Goal: Transaction & Acquisition: Book appointment/travel/reservation

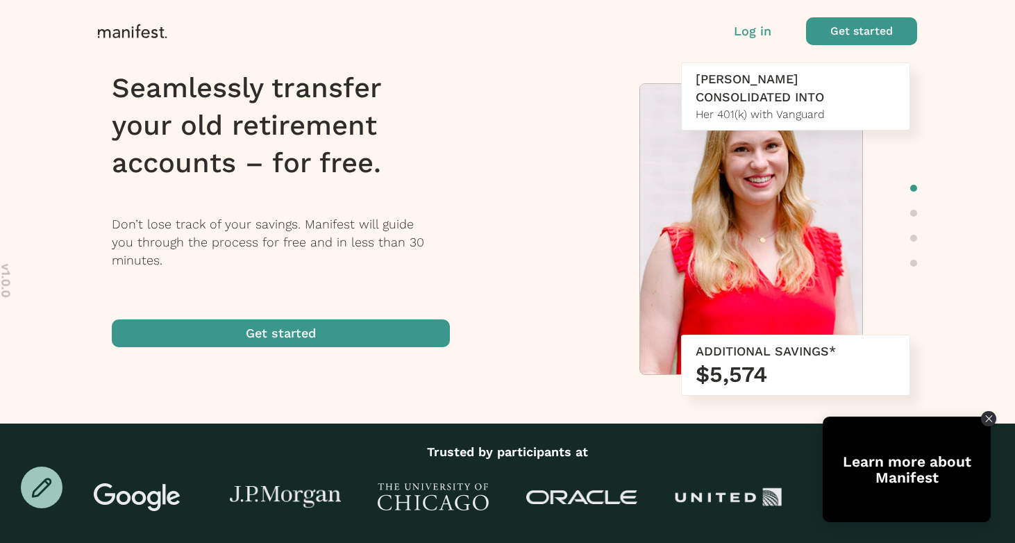
click at [763, 36] on p "Log in" at bounding box center [752, 31] width 37 height 18
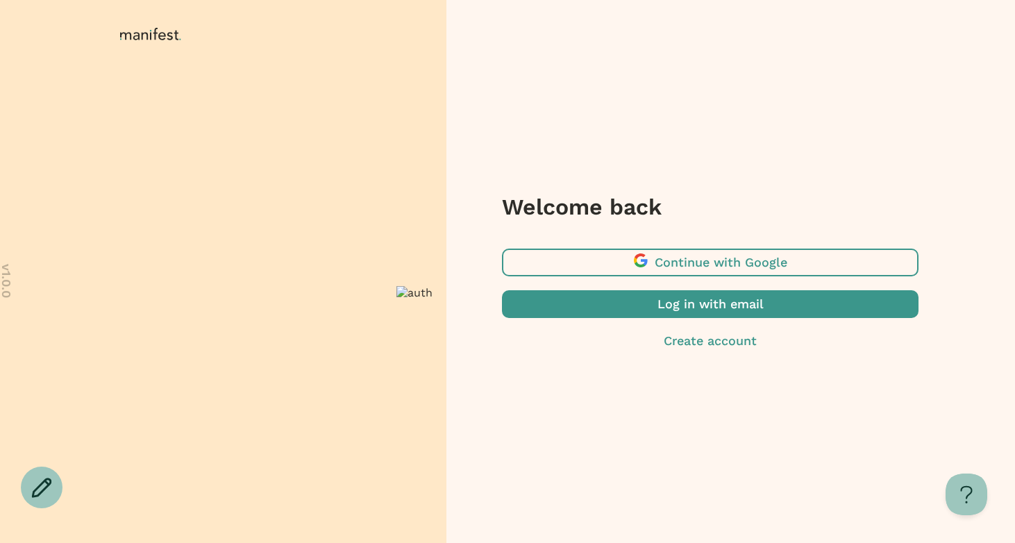
click at [658, 303] on span "button" at bounding box center [710, 304] width 417 height 28
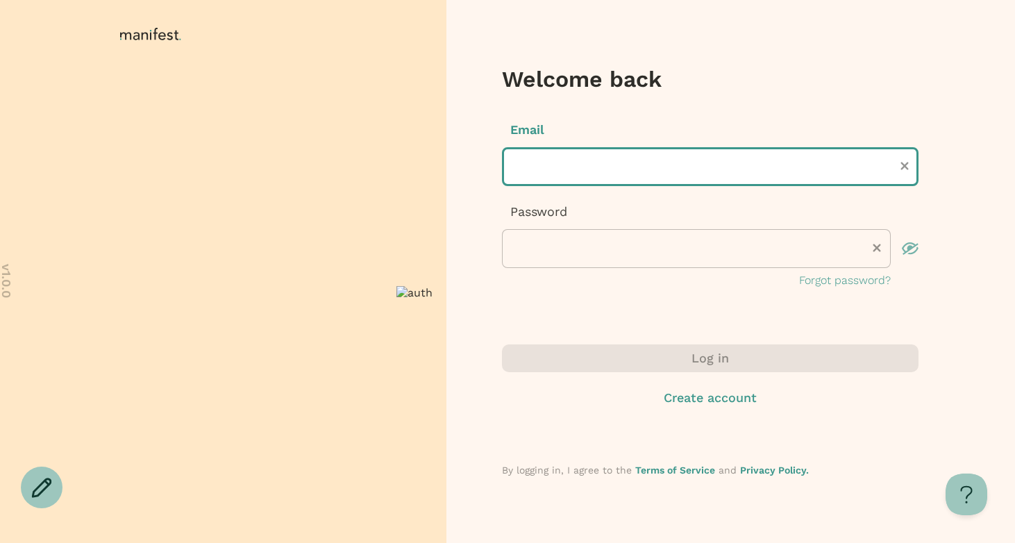
click at [587, 176] on input "text" at bounding box center [710, 166] width 417 height 39
type input "**********"
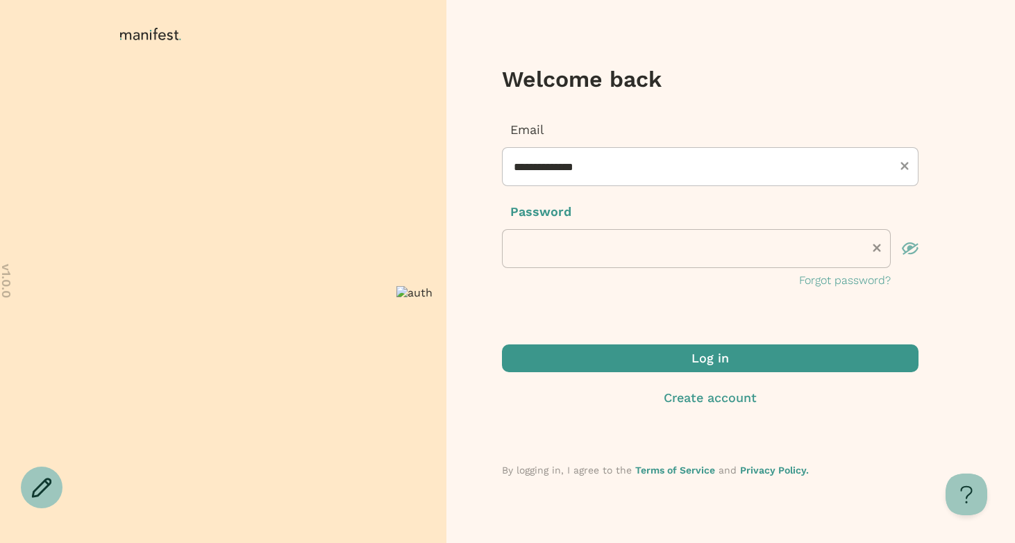
click at [583, 350] on span "submit" at bounding box center [710, 358] width 417 height 28
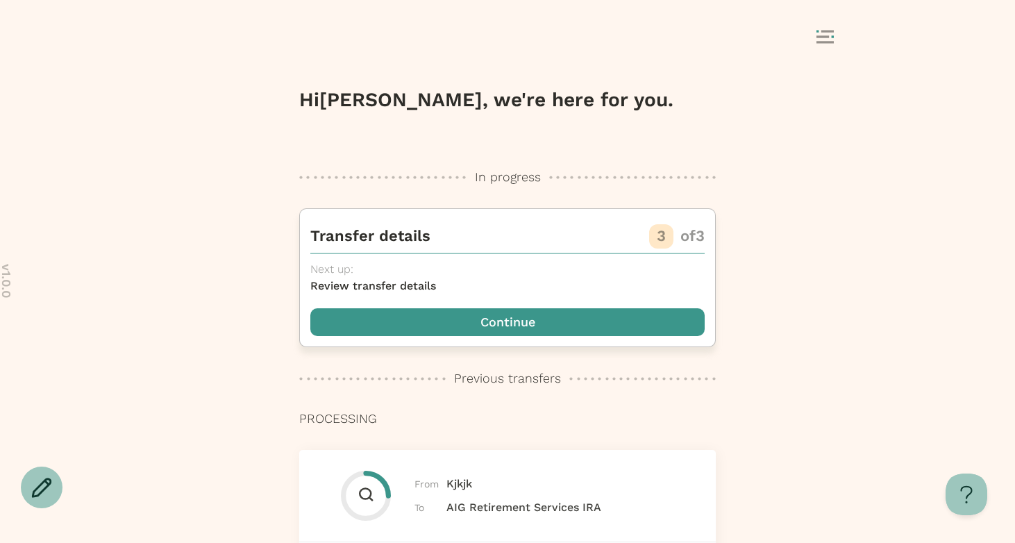
click at [601, 320] on span "button" at bounding box center [507, 322] width 394 height 28
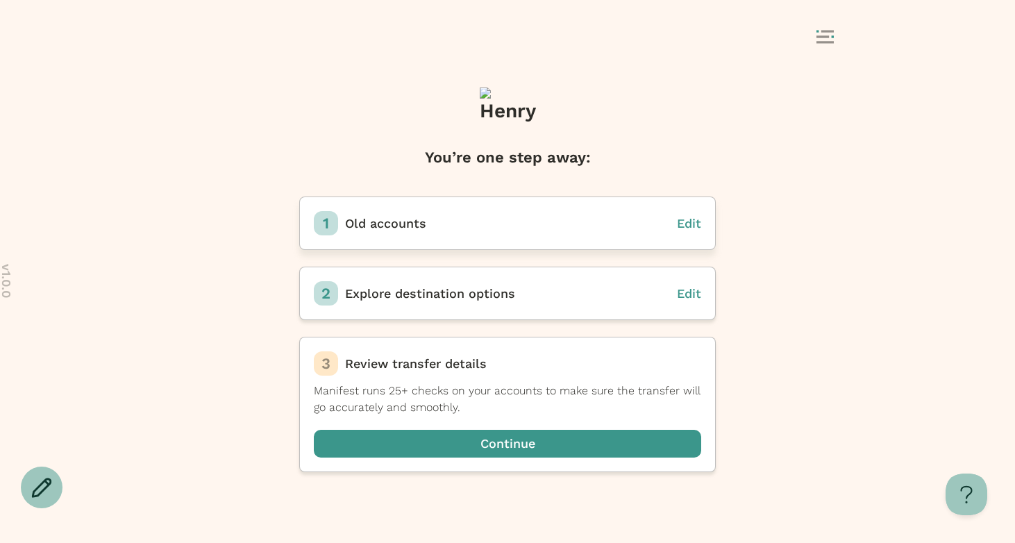
click at [689, 219] on span "Edit" at bounding box center [689, 223] width 24 height 15
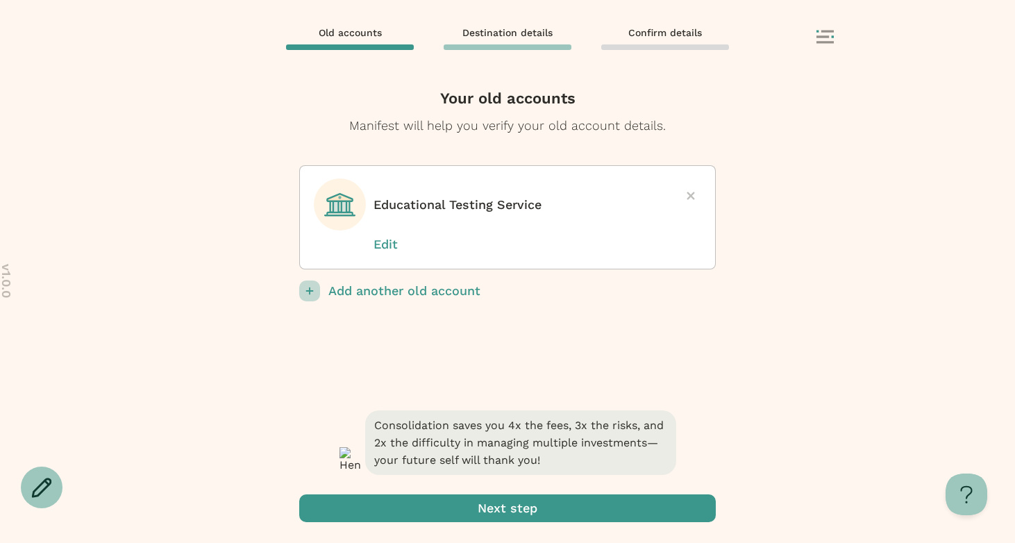
click at [824, 48] on div "Old accounts Destination details Confirm details" at bounding box center [507, 38] width 694 height 26
click at [821, 27] on div "Old accounts Destination details Confirm details" at bounding box center [507, 38] width 694 height 26
click at [824, 40] on icon at bounding box center [825, 37] width 17 height 14
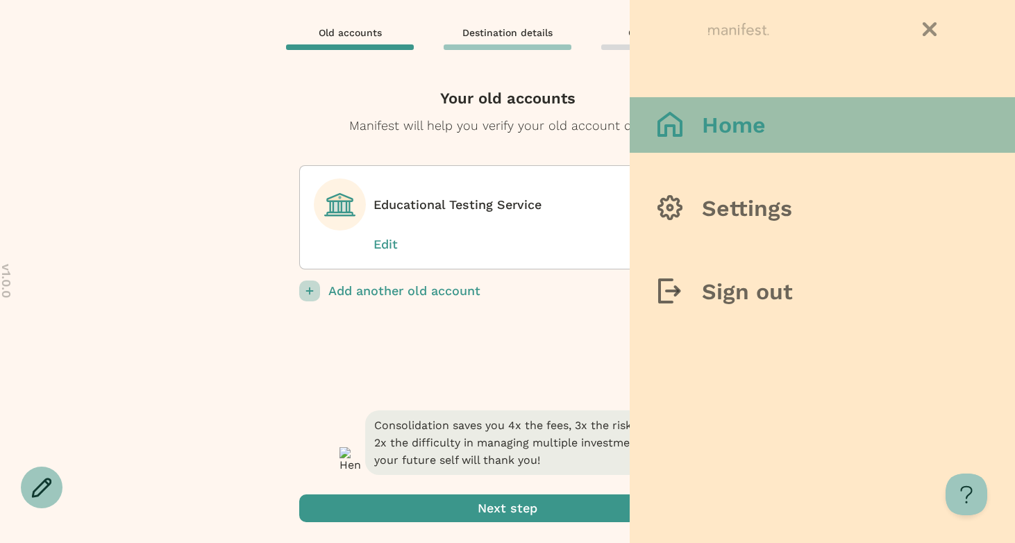
click at [740, 144] on button "Home" at bounding box center [822, 125] width 385 height 56
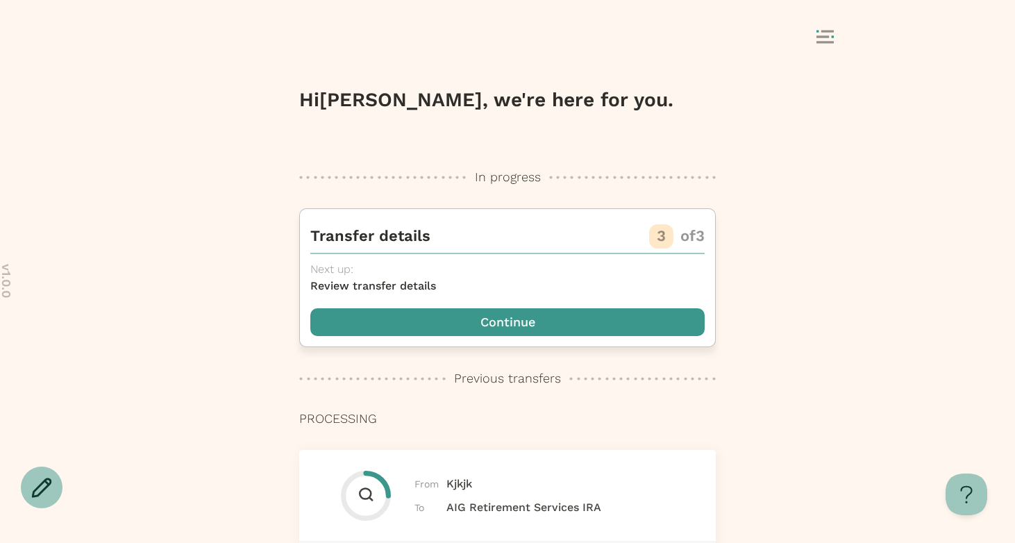
click at [446, 324] on span "button" at bounding box center [507, 322] width 394 height 28
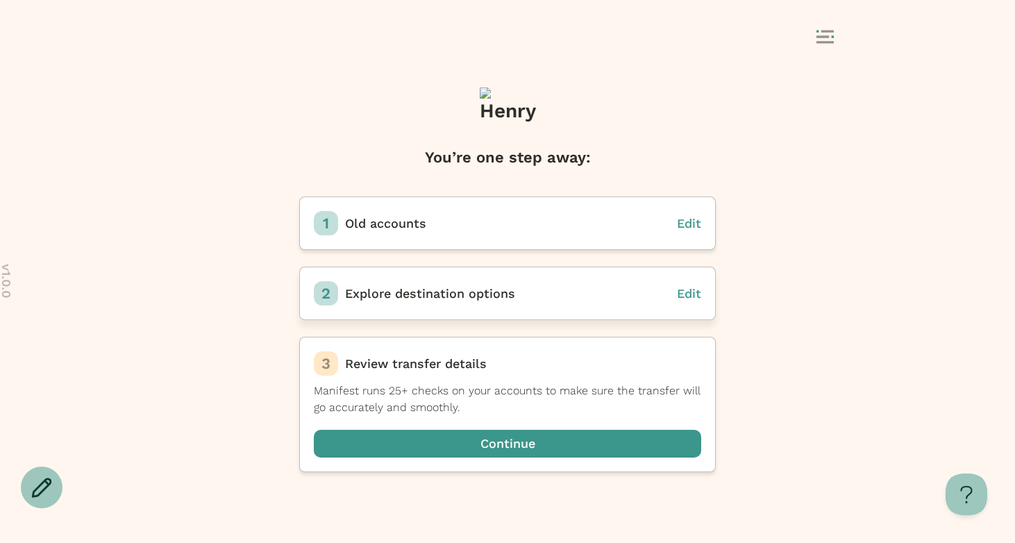
click at [689, 287] on span "Edit" at bounding box center [689, 293] width 24 height 15
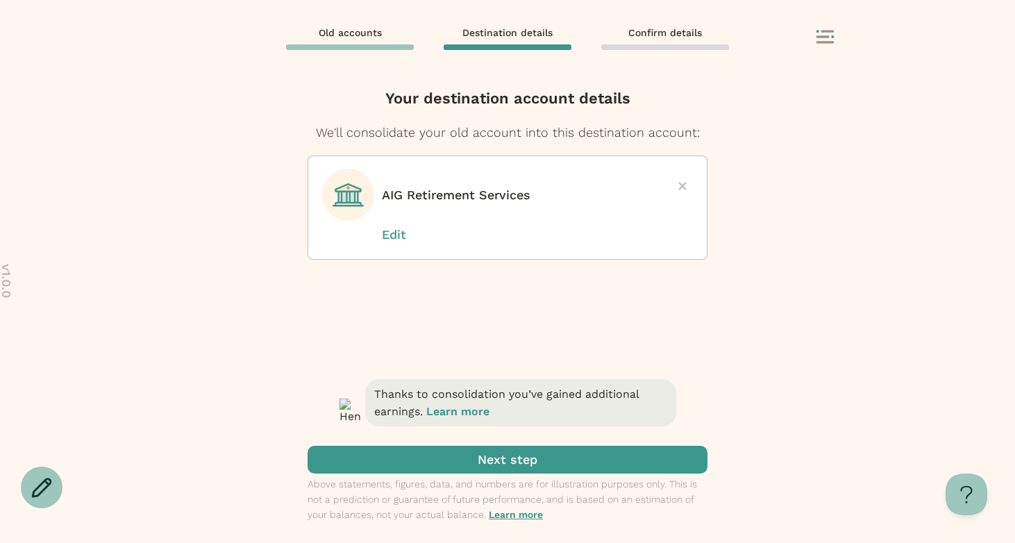
click at [685, 186] on icon at bounding box center [682, 186] width 8 height 8
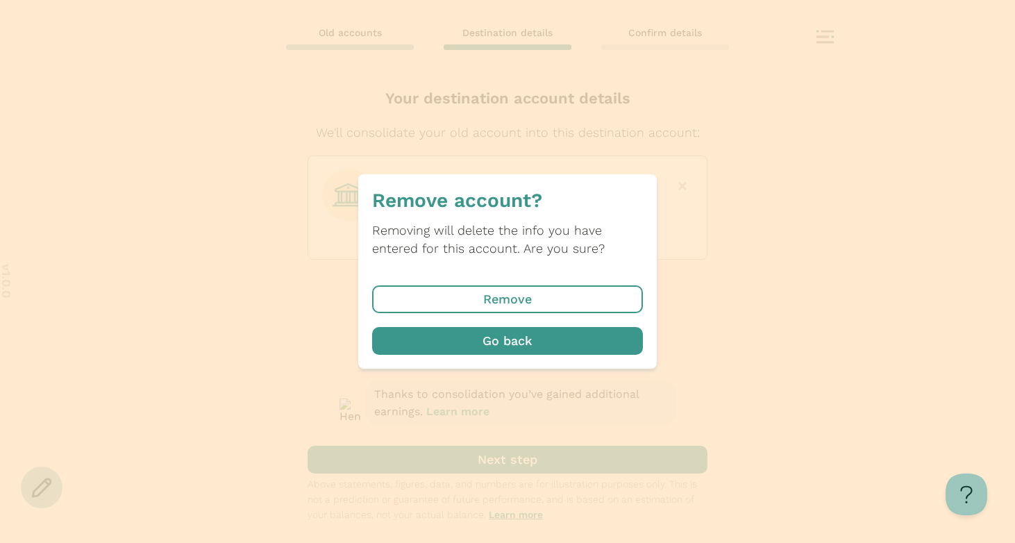
click at [534, 292] on span "button" at bounding box center [507, 299] width 271 height 28
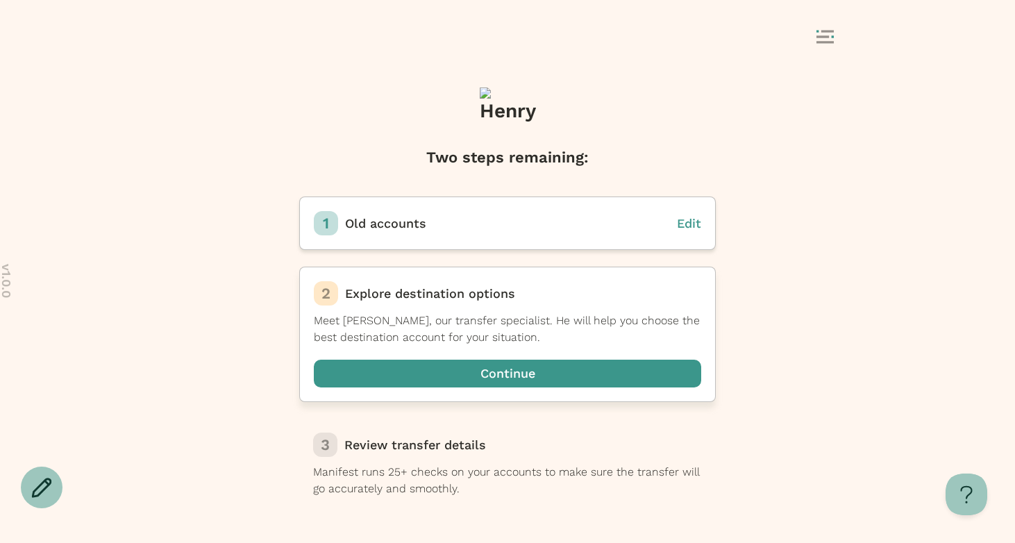
click at [476, 369] on span "button" at bounding box center [507, 374] width 387 height 28
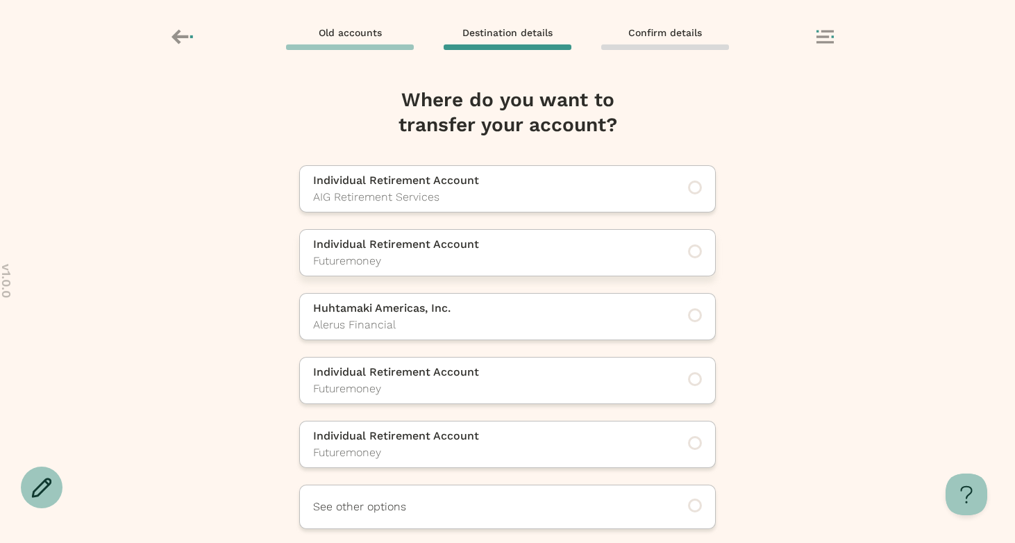
scroll to position [47, 0]
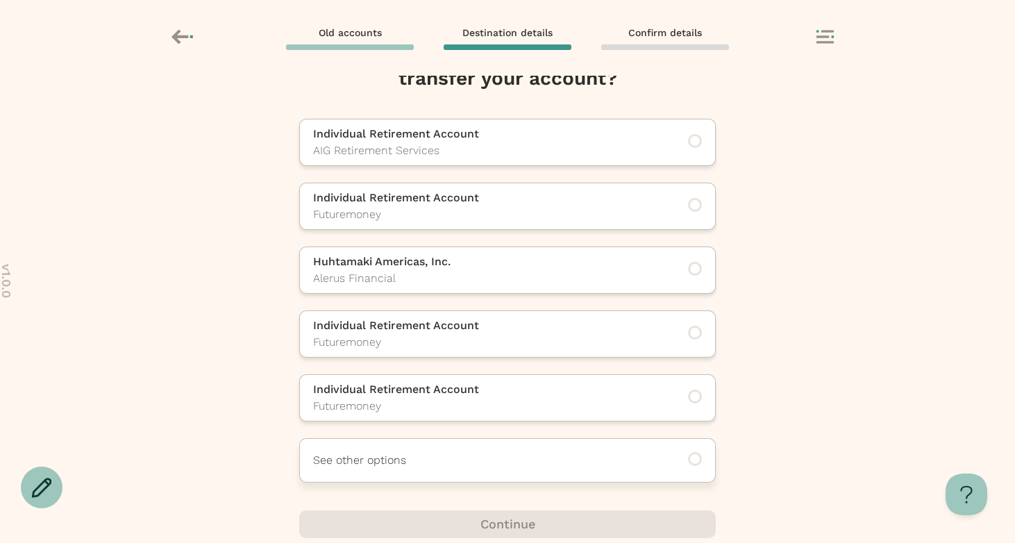
click at [537, 462] on p "See other options" at bounding box center [488, 460] width 351 height 17
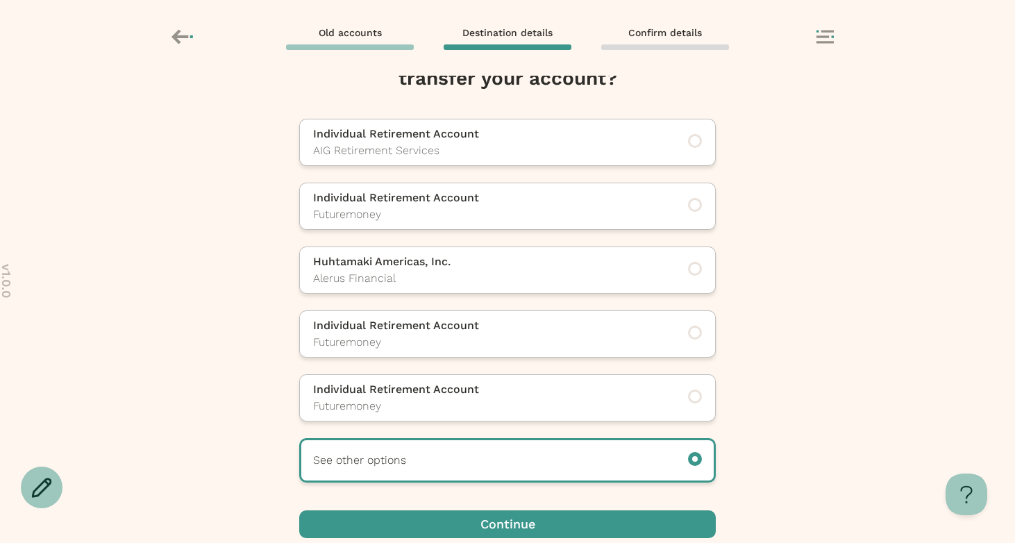
click at [498, 520] on span "button" at bounding box center [507, 524] width 417 height 28
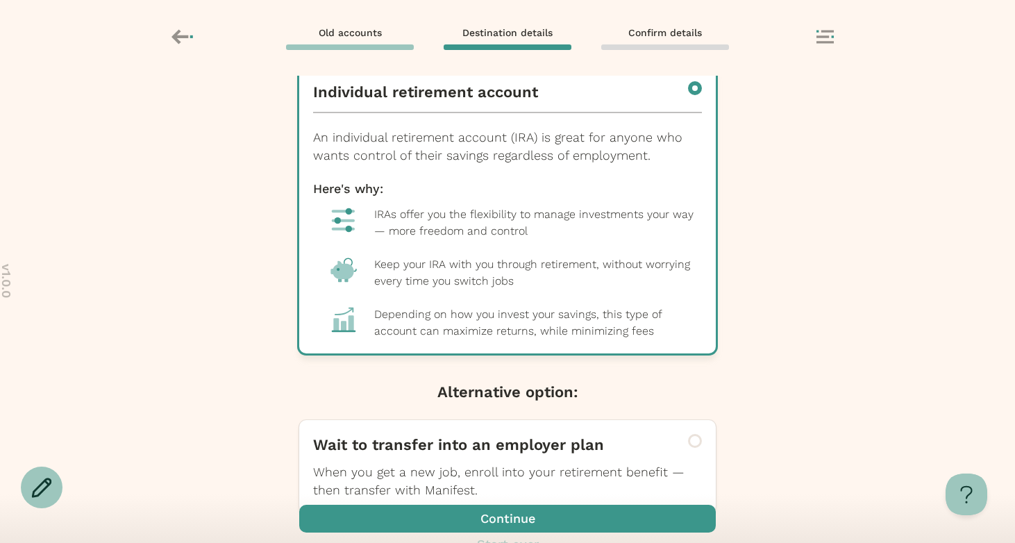
scroll to position [187, 0]
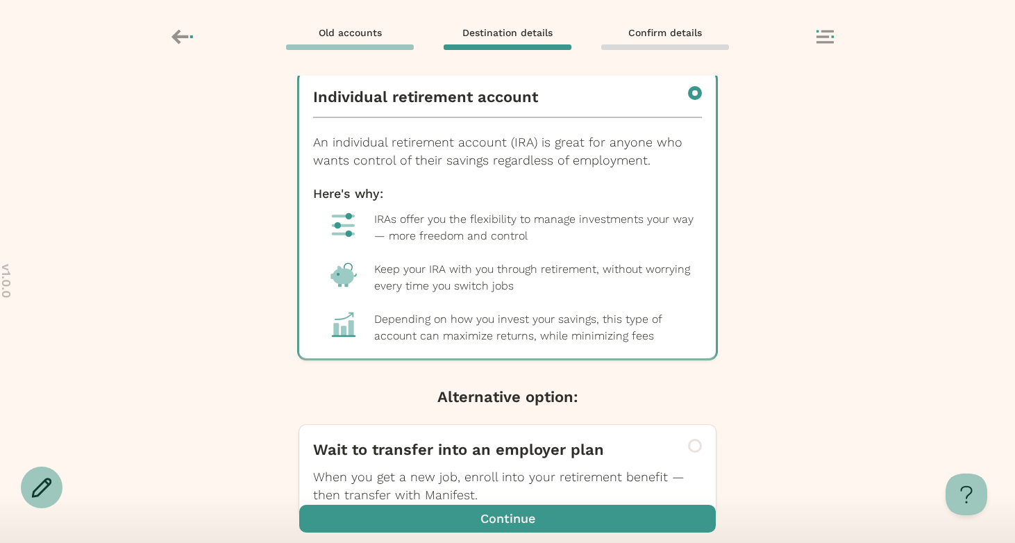
click at [424, 521] on span "button" at bounding box center [507, 519] width 417 height 28
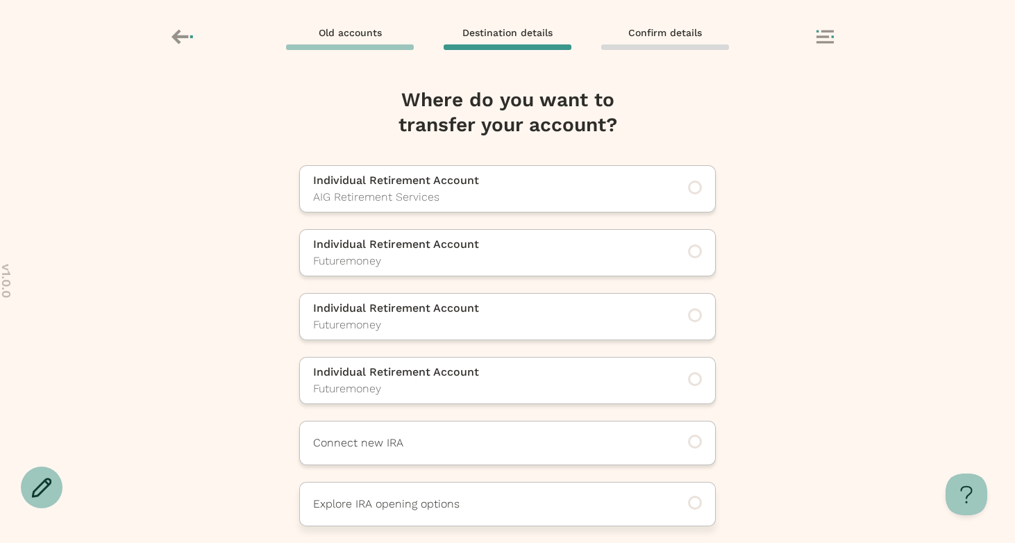
click at [434, 498] on p "Explore IRA opening options" at bounding box center [488, 504] width 351 height 17
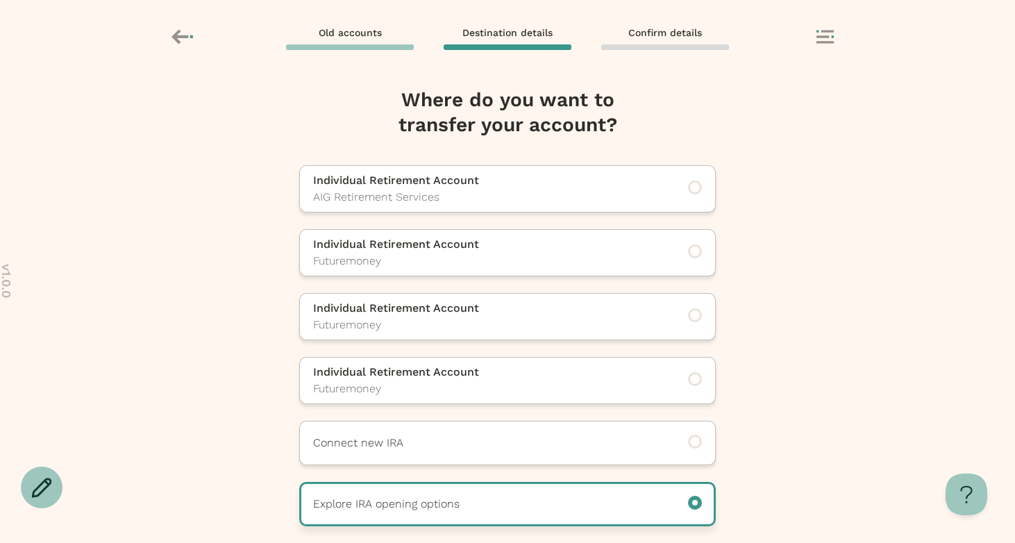
scroll to position [60, 0]
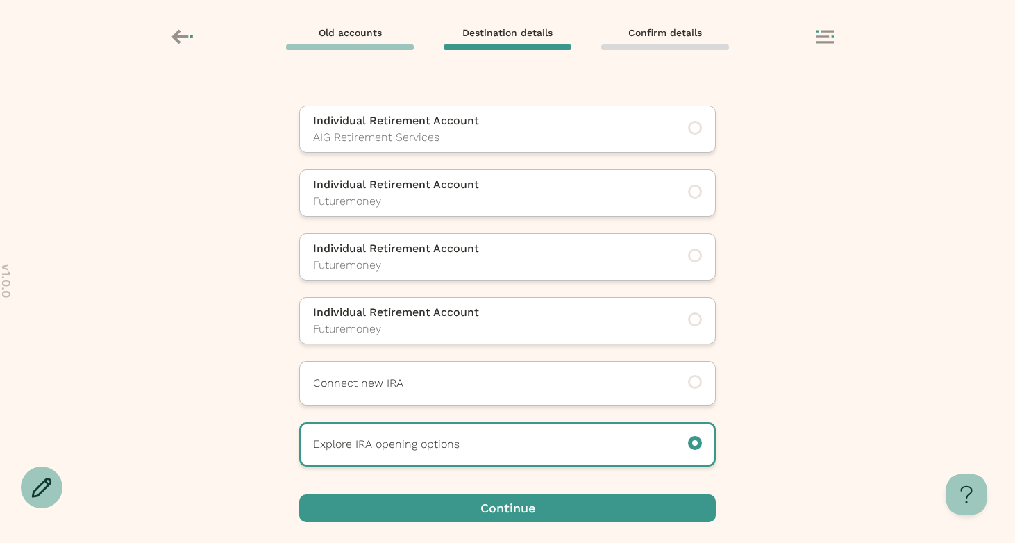
click at [465, 505] on span "button" at bounding box center [507, 508] width 417 height 28
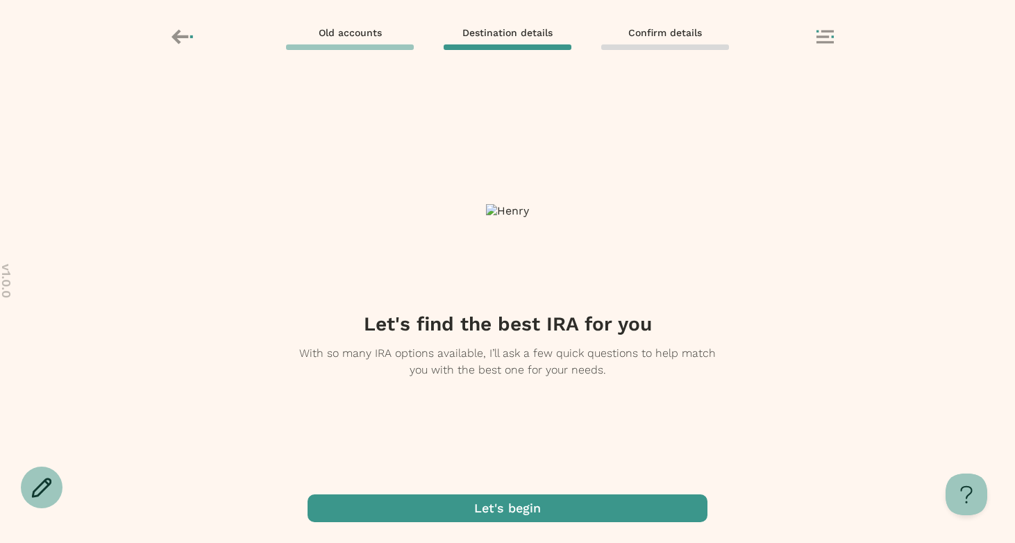
click at [475, 512] on span "button" at bounding box center [508, 508] width 400 height 28
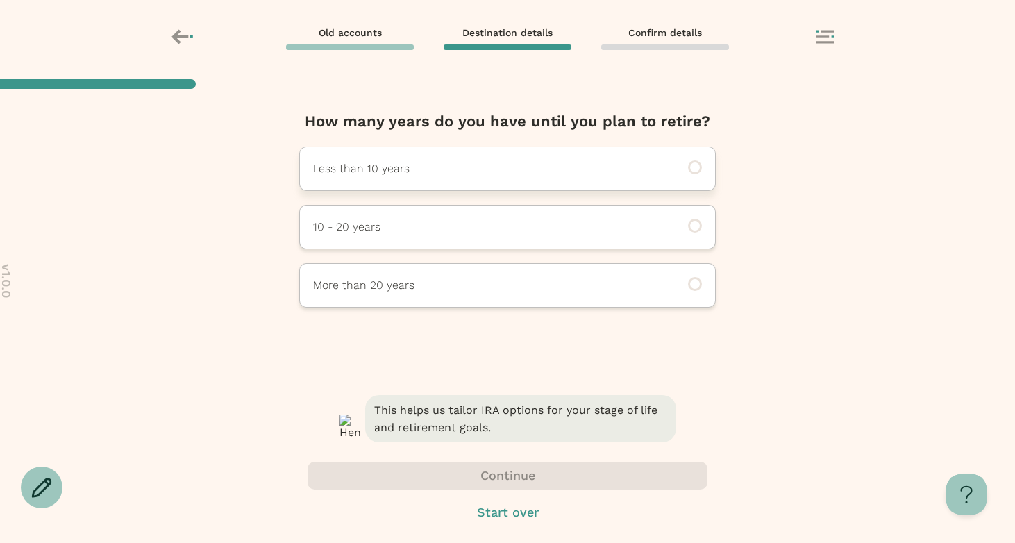
click at [494, 167] on p "Less than 10 years" at bounding box center [488, 168] width 351 height 17
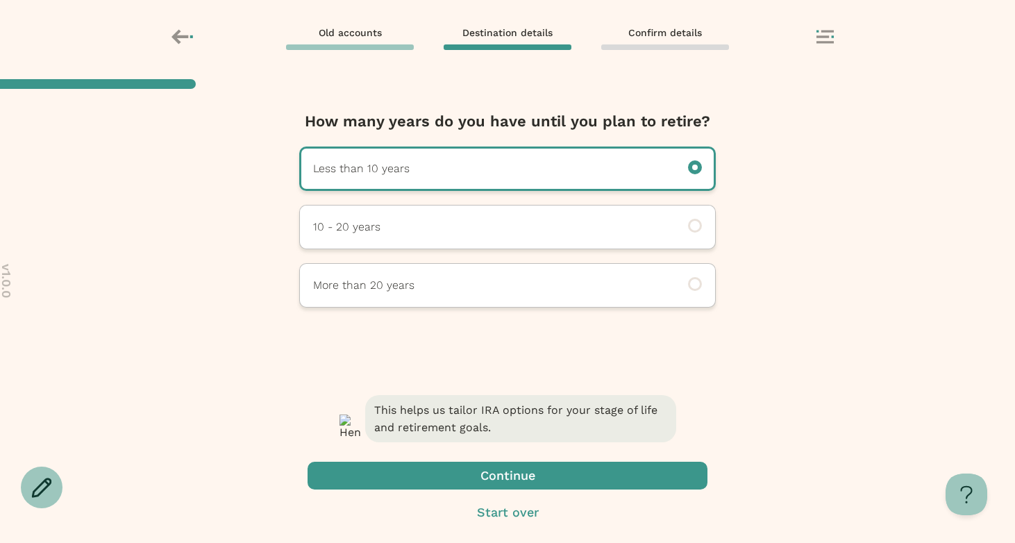
click at [425, 479] on span "button" at bounding box center [508, 476] width 400 height 28
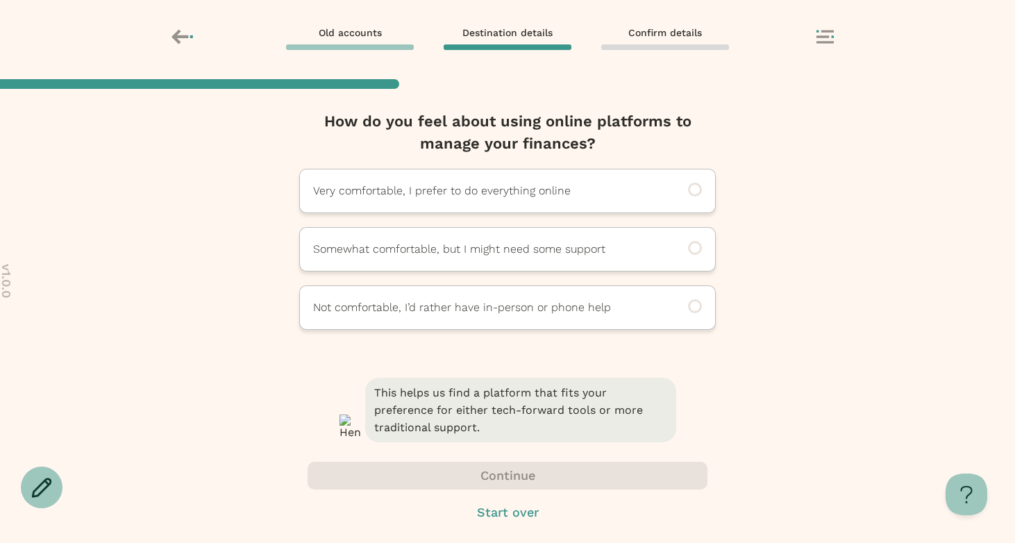
click at [184, 28] on icon at bounding box center [184, 37] width 24 height 24
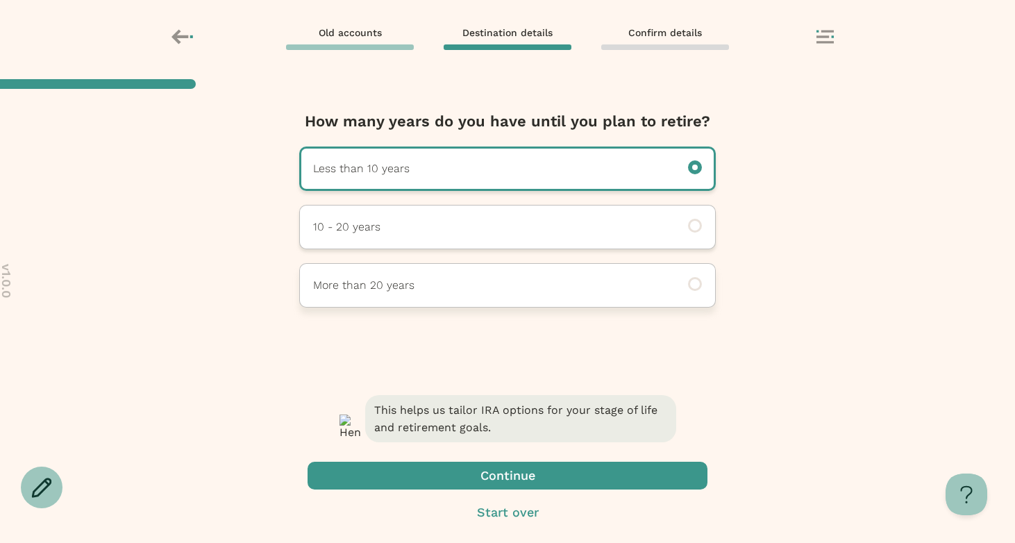
click at [465, 288] on p "More than 20 years" at bounding box center [488, 285] width 351 height 17
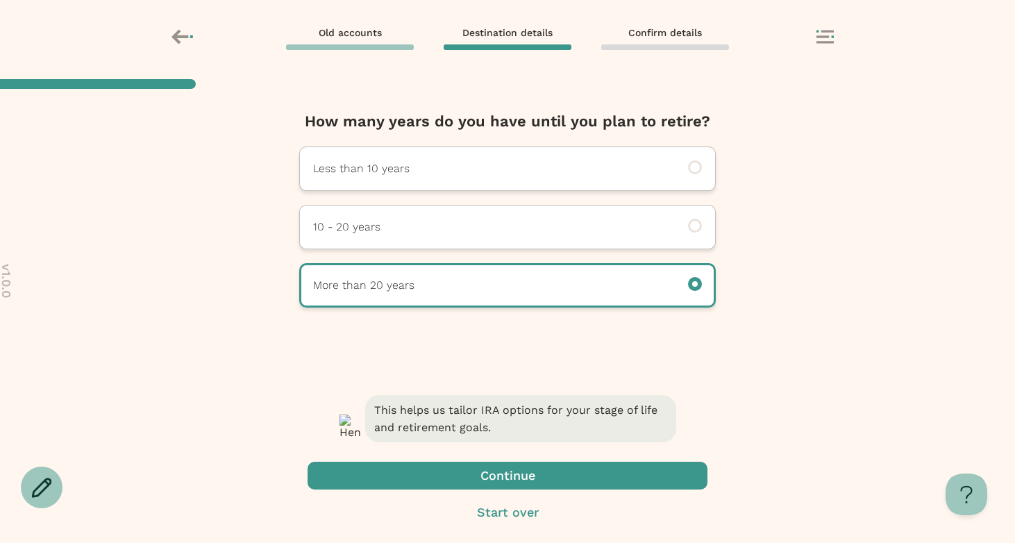
click at [439, 478] on span "button" at bounding box center [508, 476] width 400 height 28
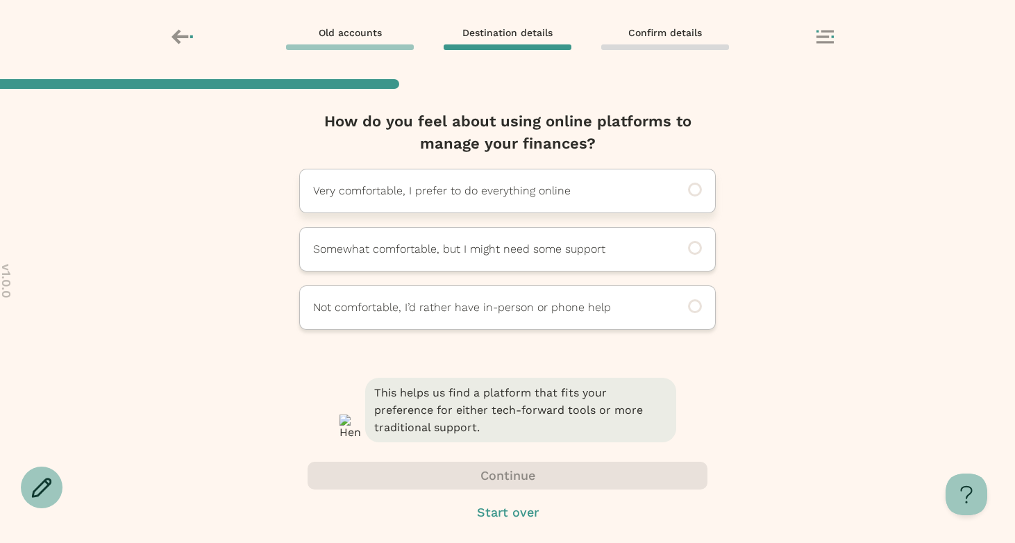
click at [480, 196] on p "Very comfortable, I prefer to do everything online" at bounding box center [488, 191] width 351 height 17
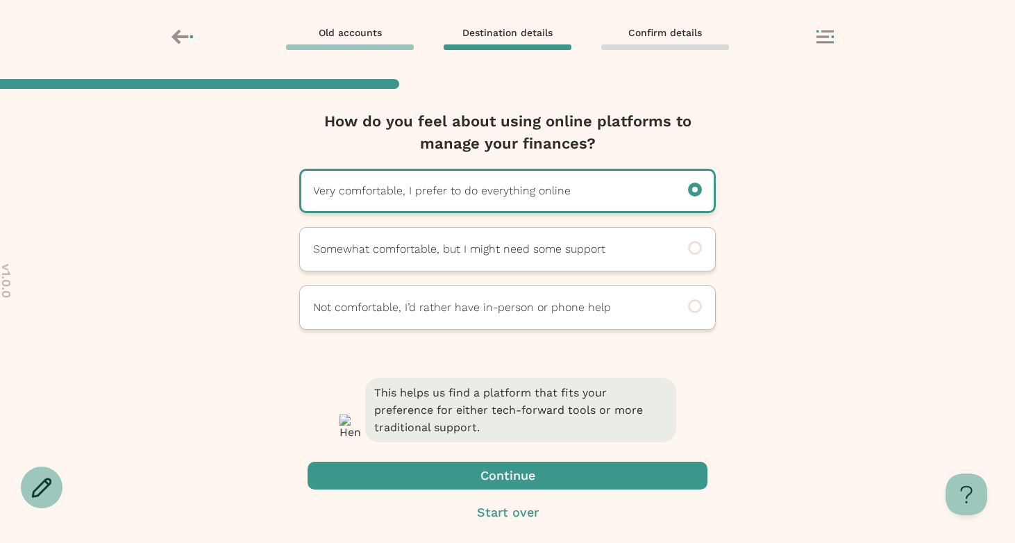
click at [424, 472] on span "button" at bounding box center [508, 476] width 400 height 28
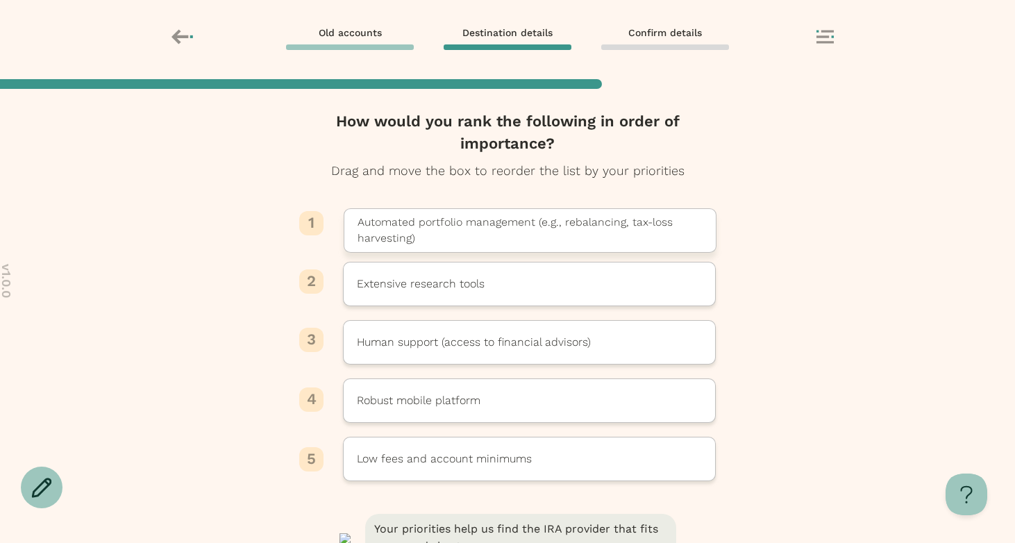
drag, startPoint x: 472, startPoint y: 395, endPoint x: 474, endPoint y: 226, distance: 168.7
click at [474, 226] on p "Automated portfolio management (e.g., rebalancing, tax-loss harvesting)" at bounding box center [530, 230] width 345 height 31
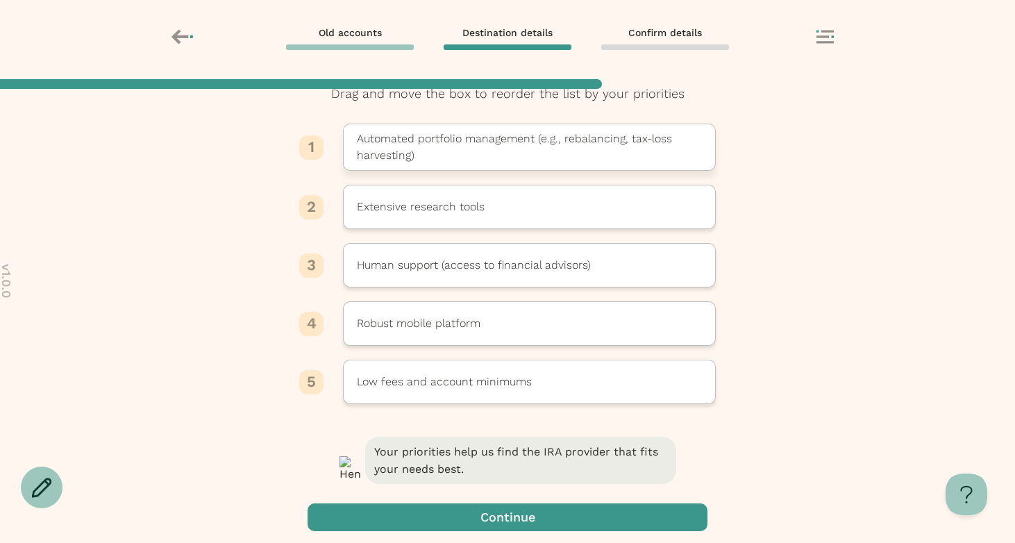
scroll to position [119, 0]
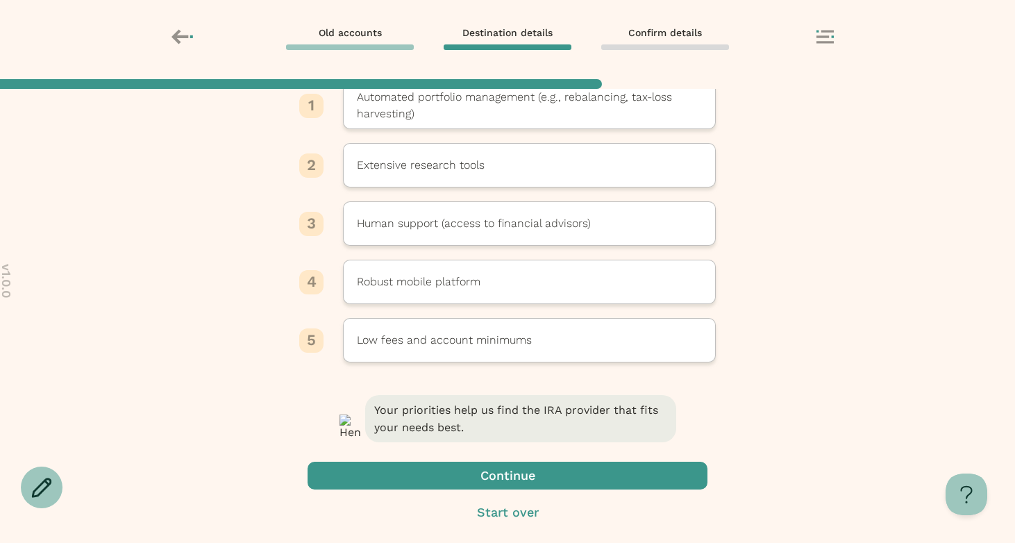
click at [448, 469] on span "button" at bounding box center [508, 476] width 400 height 28
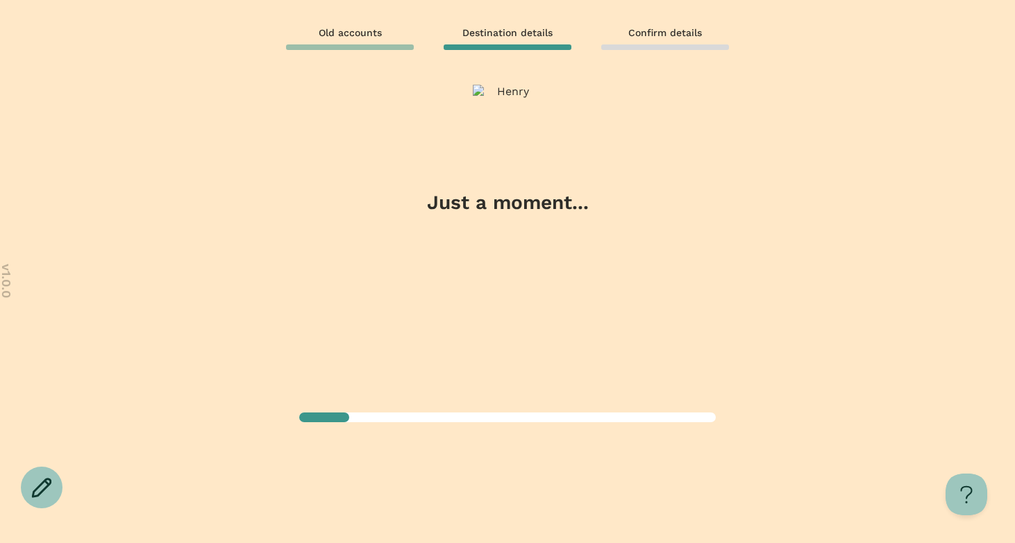
scroll to position [0, 0]
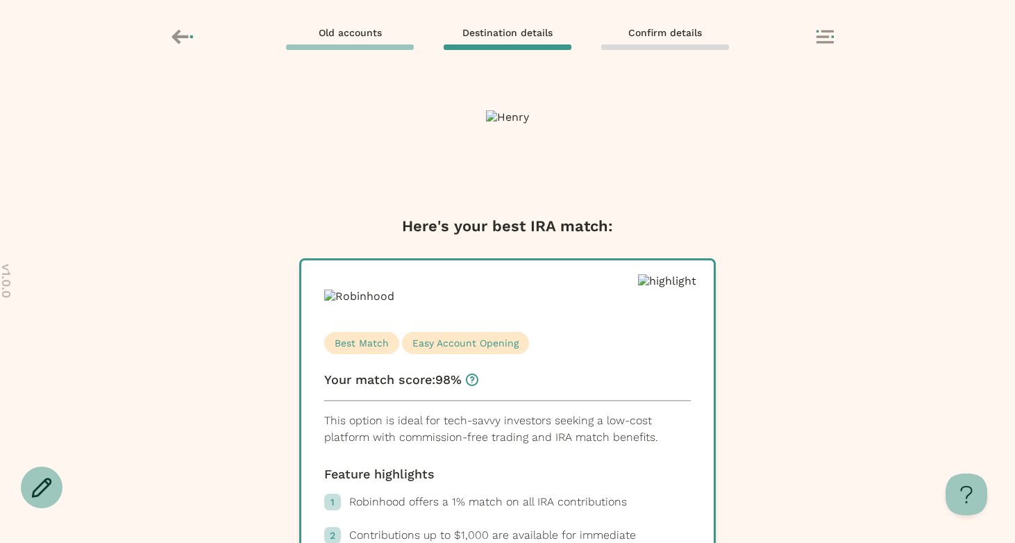
scroll to position [532, 0]
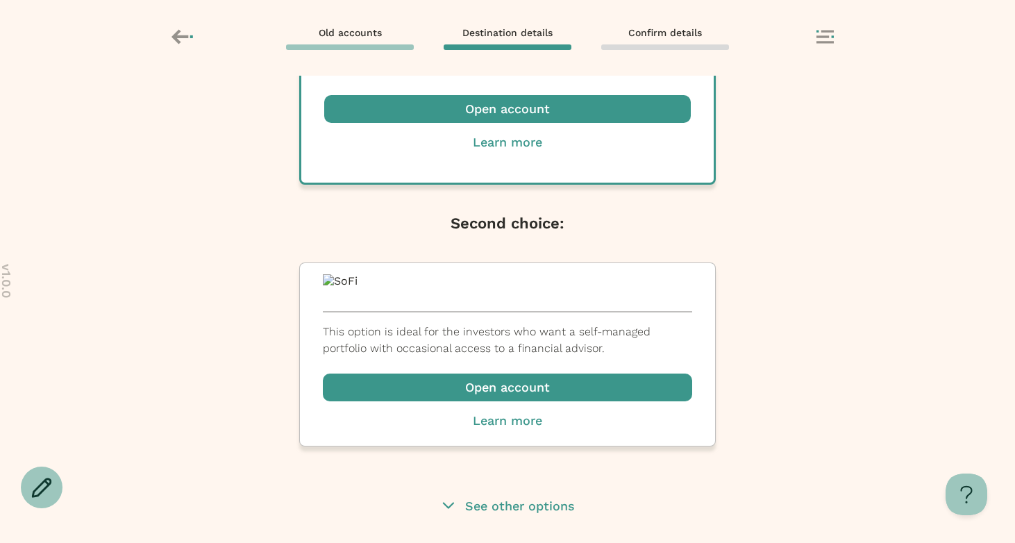
click at [520, 515] on p "See other options" at bounding box center [520, 506] width 110 height 18
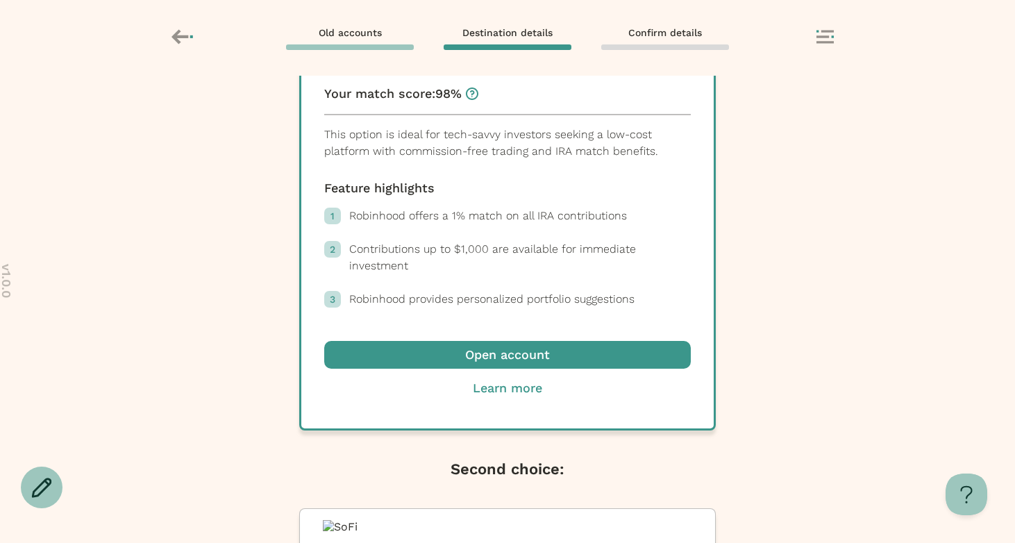
scroll to position [0, 0]
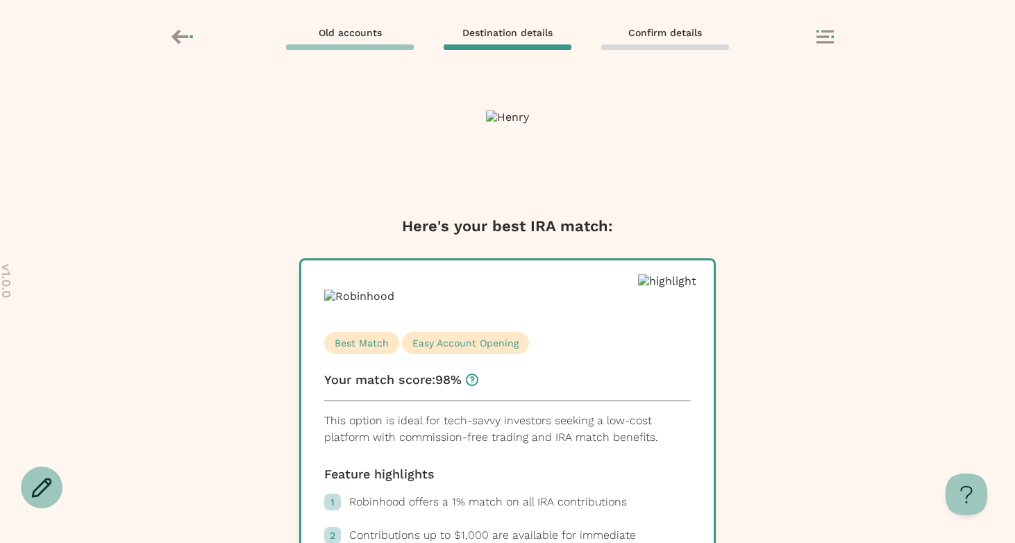
click at [822, 28] on div "Old accounts Destination details Confirm details" at bounding box center [507, 38] width 694 height 26
click at [835, 36] on button at bounding box center [836, 38] width 38 height 16
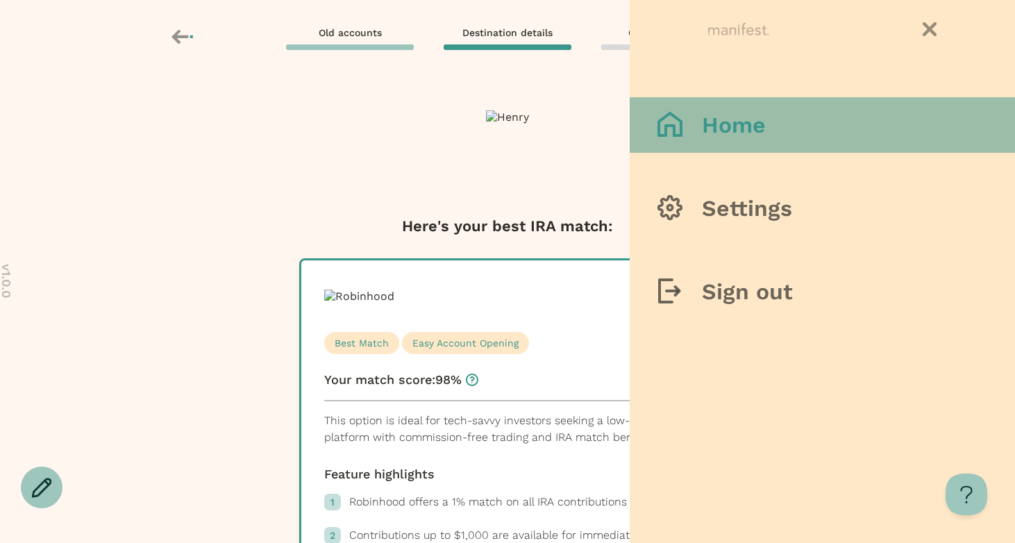
click at [774, 126] on button "Home" at bounding box center [822, 125] width 385 height 56
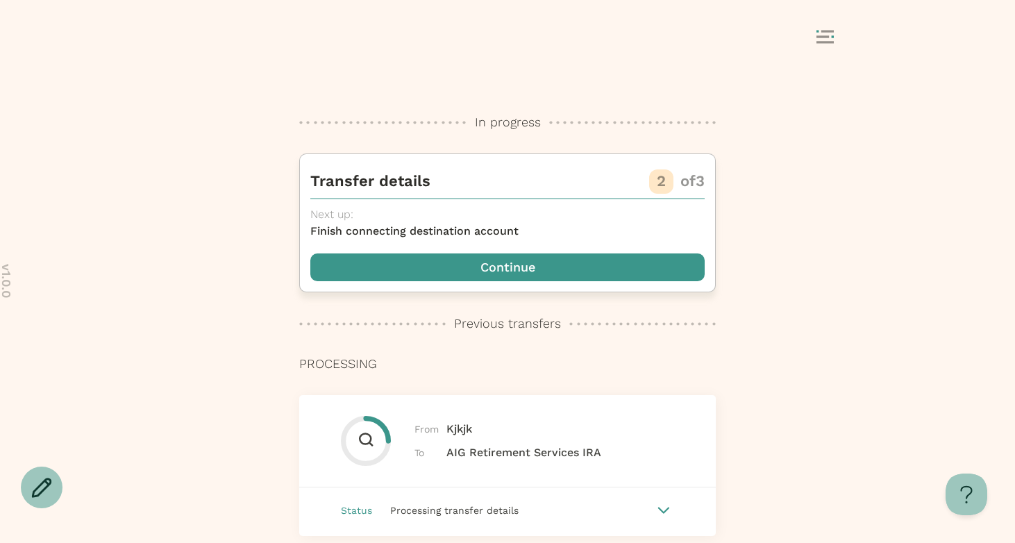
scroll to position [51, 0]
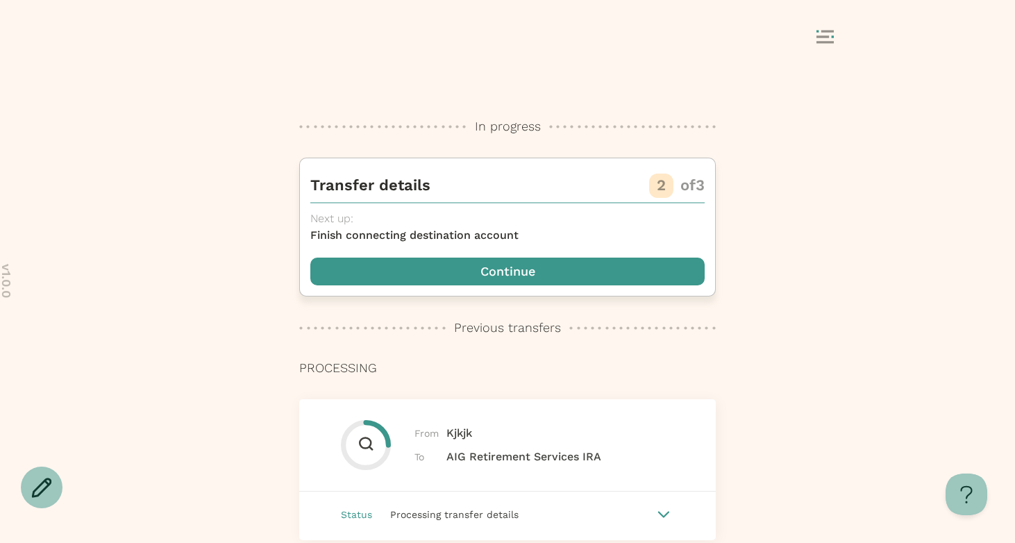
click at [571, 285] on div "Transfer details 2 of 3 Next up: Finish connecting destination account Continue" at bounding box center [507, 227] width 417 height 139
click at [555, 270] on span "button" at bounding box center [507, 272] width 394 height 28
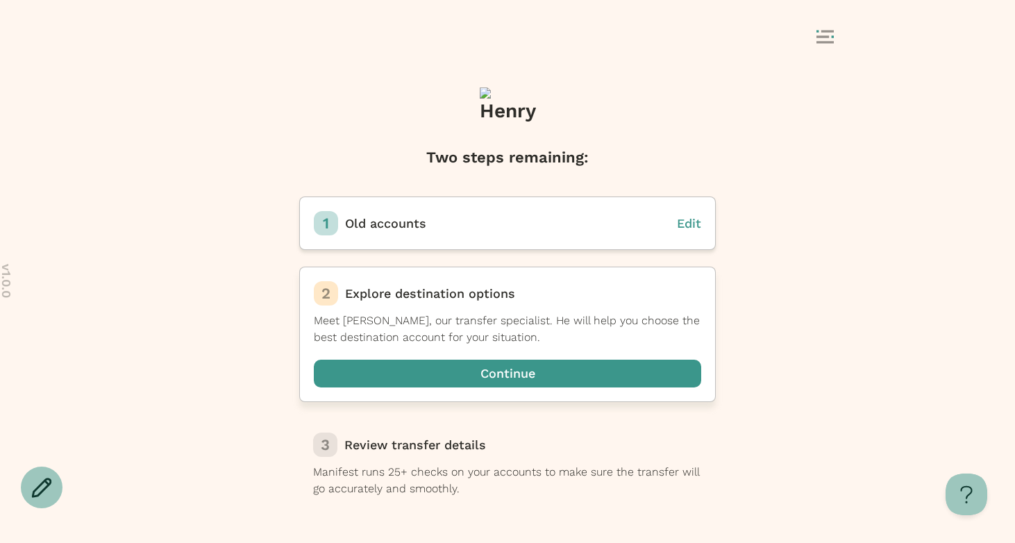
click at [599, 382] on span "button" at bounding box center [507, 374] width 387 height 28
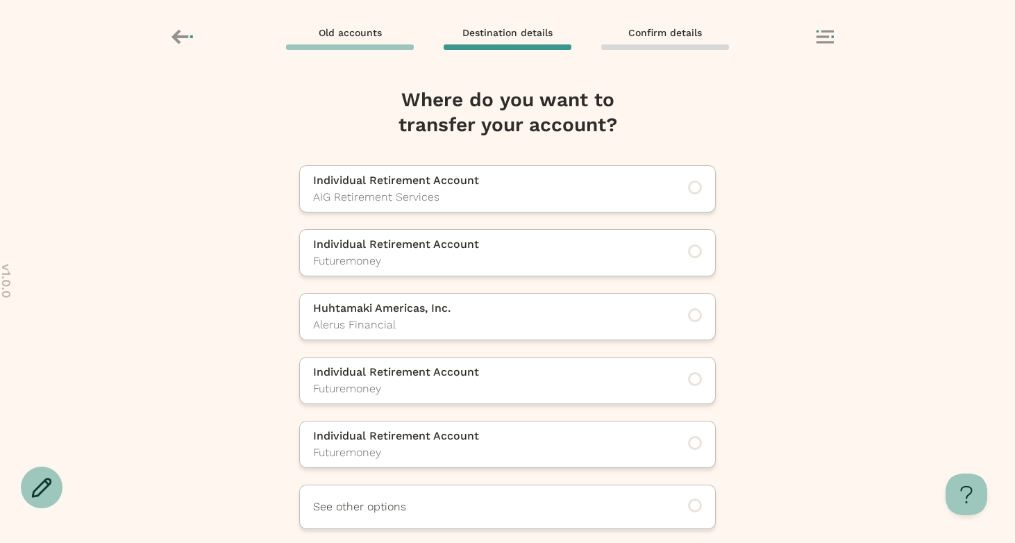
scroll to position [62, 0]
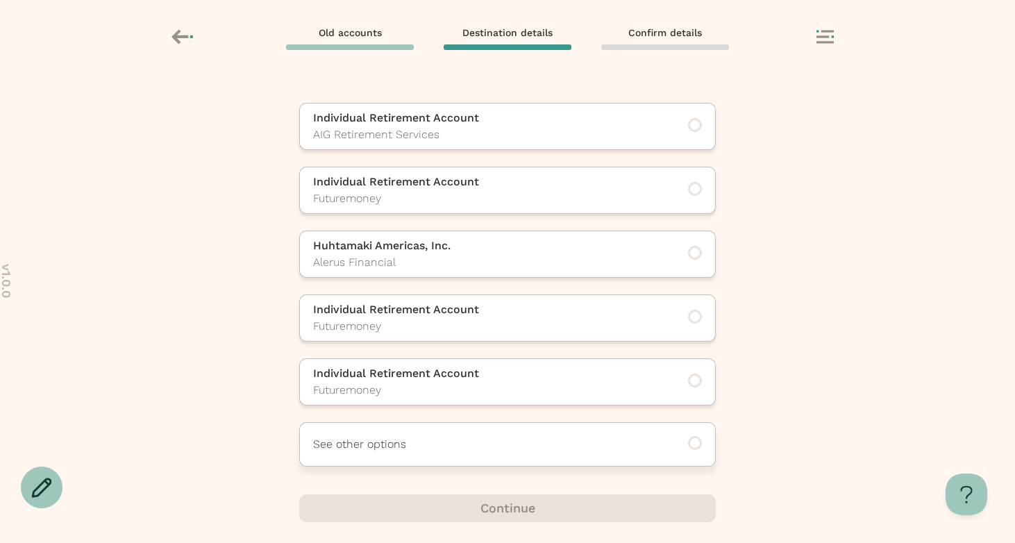
click at [542, 441] on p "See other options" at bounding box center [488, 444] width 351 height 17
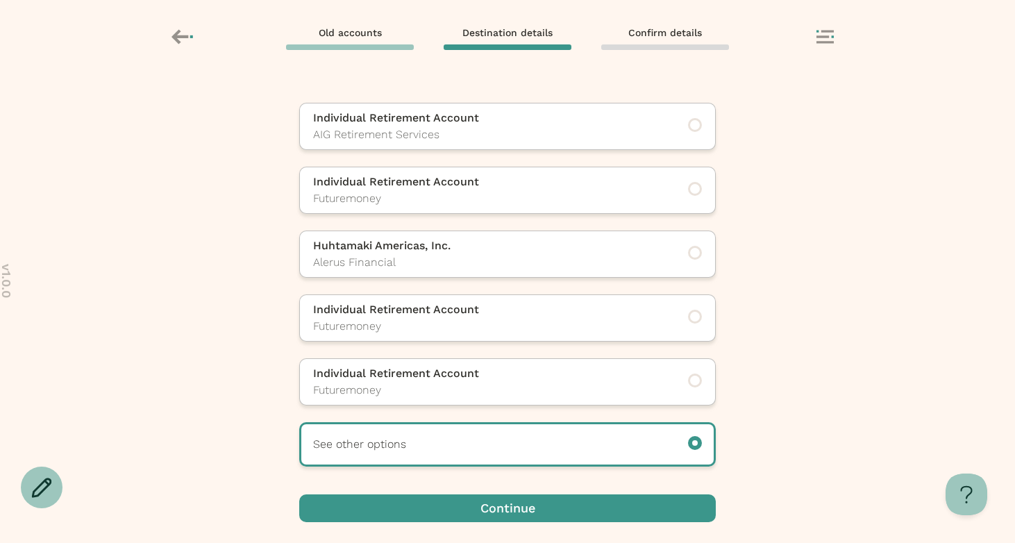
click at [492, 515] on span "button" at bounding box center [507, 508] width 417 height 28
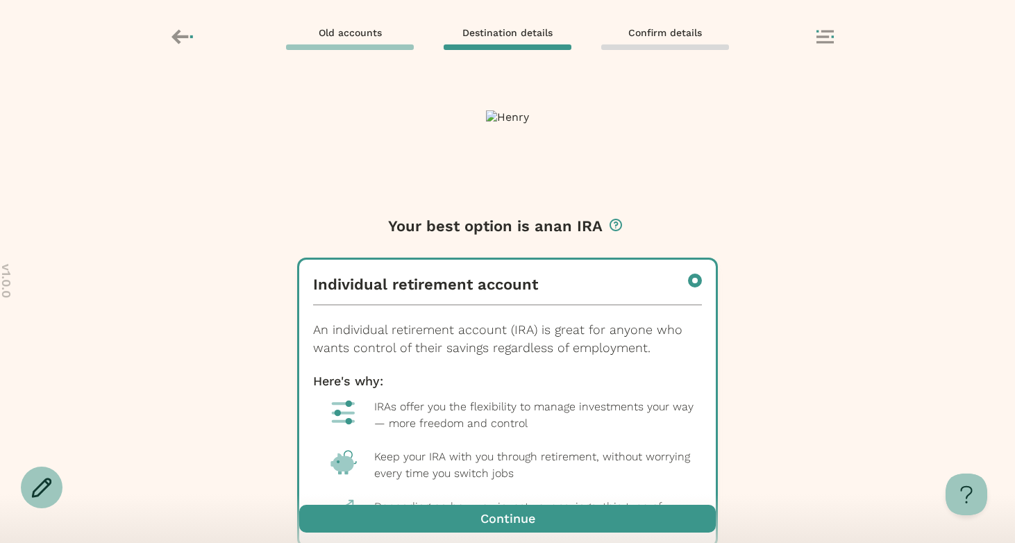
scroll to position [378, 0]
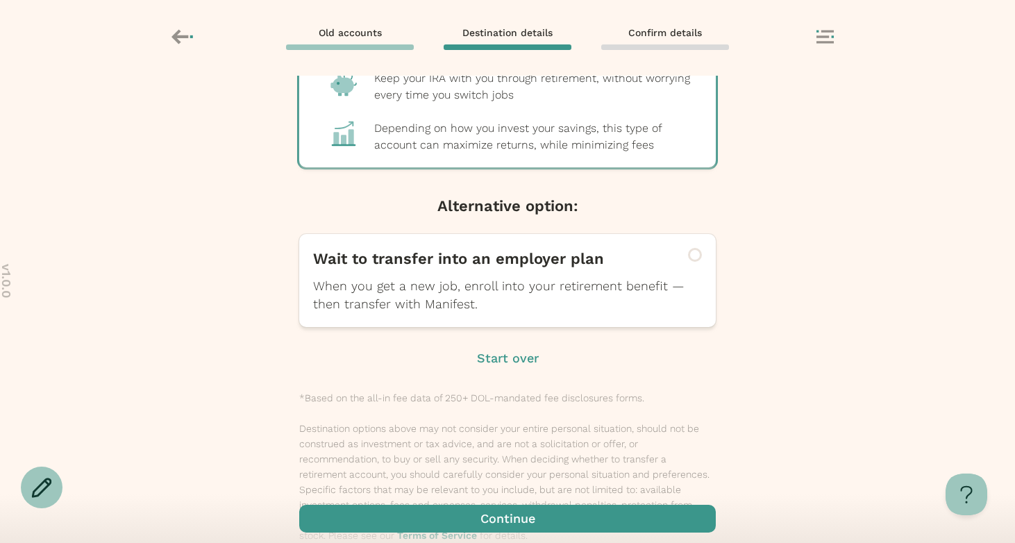
click at [503, 348] on div "Your best option is an an IRA Individual retirement account An individual retir…" at bounding box center [507, 126] width 417 height 834
click at [505, 369] on div "Your best option is an an IRA Individual retirement account An individual retir…" at bounding box center [507, 126] width 417 height 834
click at [496, 359] on p "Start over" at bounding box center [508, 358] width 62 height 18
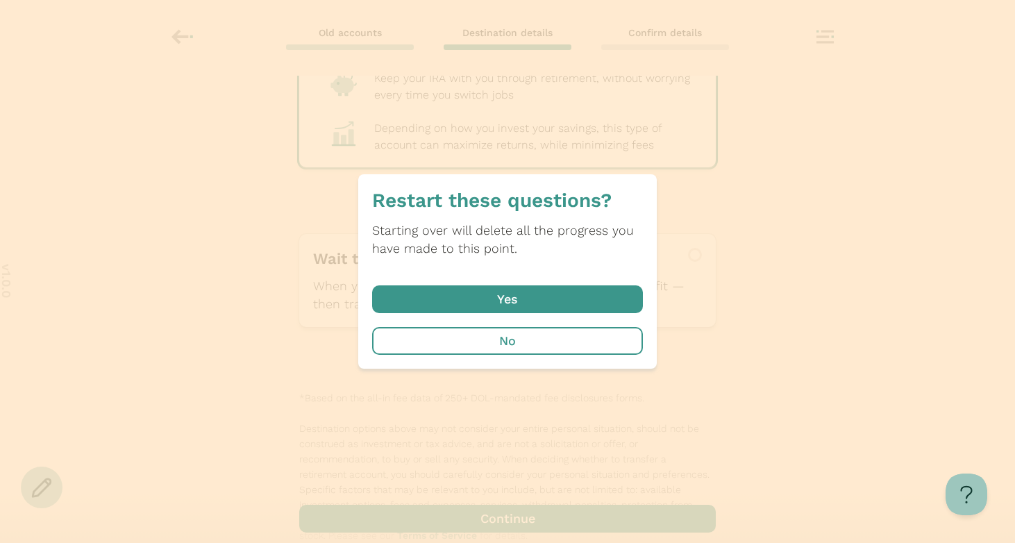
click at [512, 299] on span "button" at bounding box center [507, 299] width 271 height 28
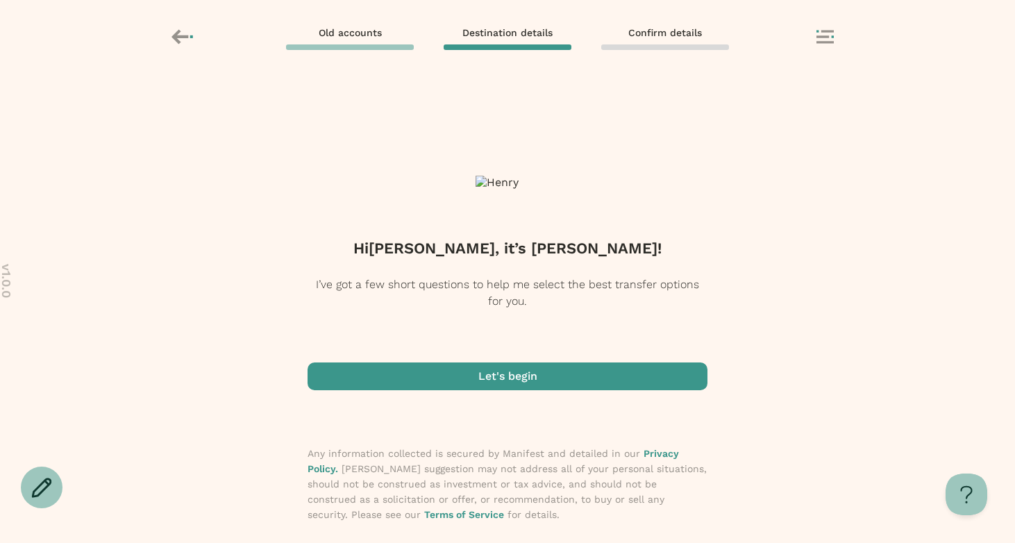
click at [487, 380] on span "button" at bounding box center [508, 376] width 400 height 28
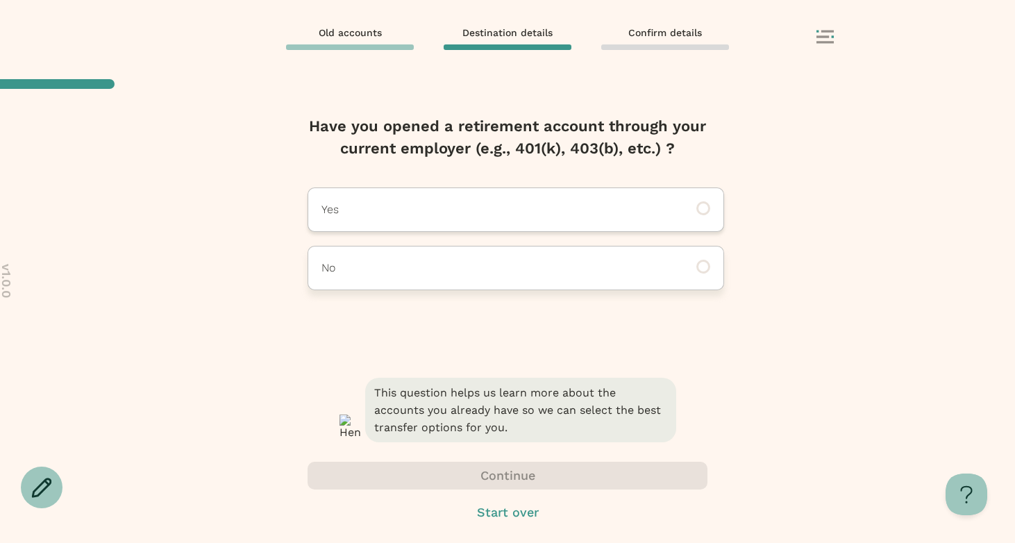
click at [521, 258] on div "No" at bounding box center [516, 268] width 417 height 44
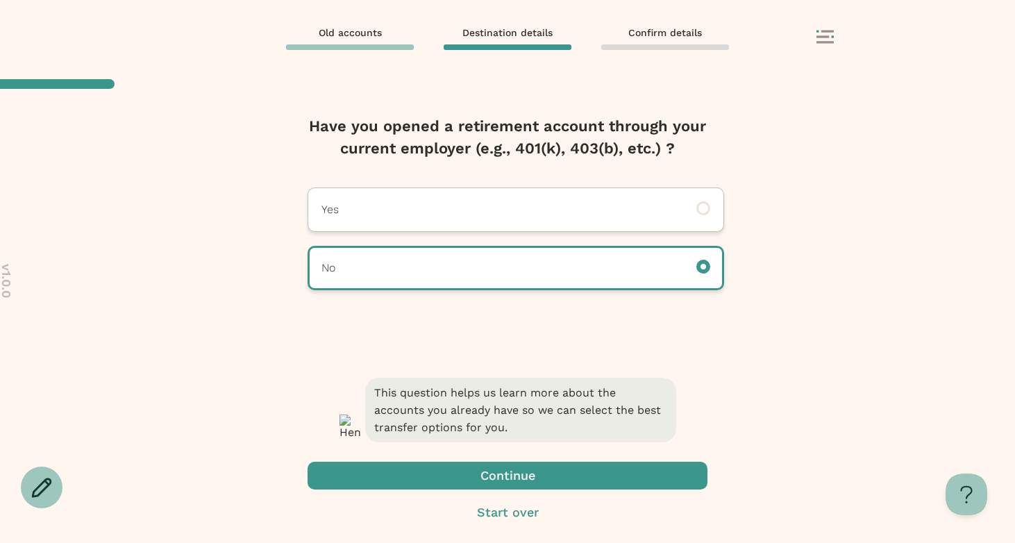
click at [510, 464] on span "button" at bounding box center [508, 476] width 400 height 28
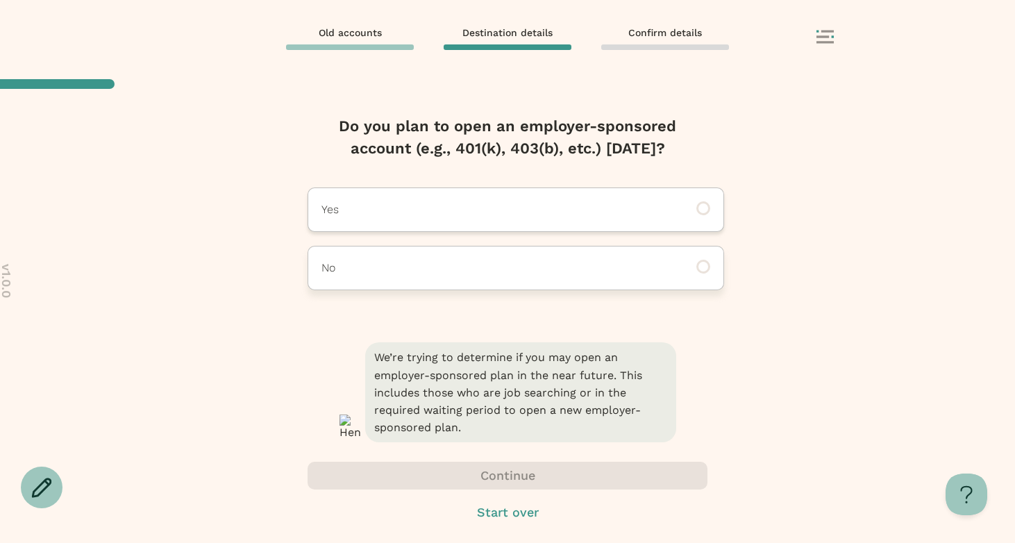
click at [510, 275] on p "No" at bounding box center [496, 268] width 351 height 17
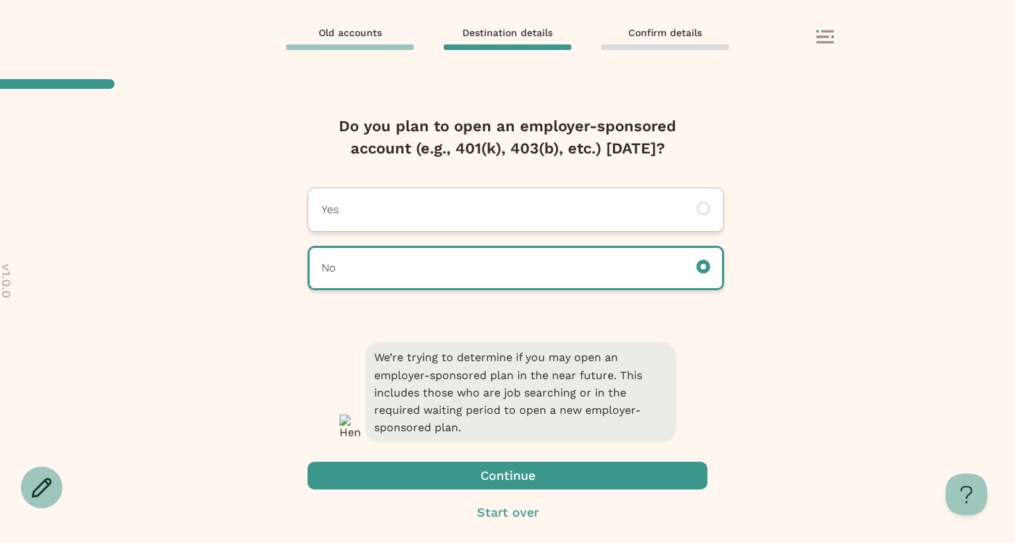
click at [463, 475] on span "button" at bounding box center [508, 476] width 400 height 28
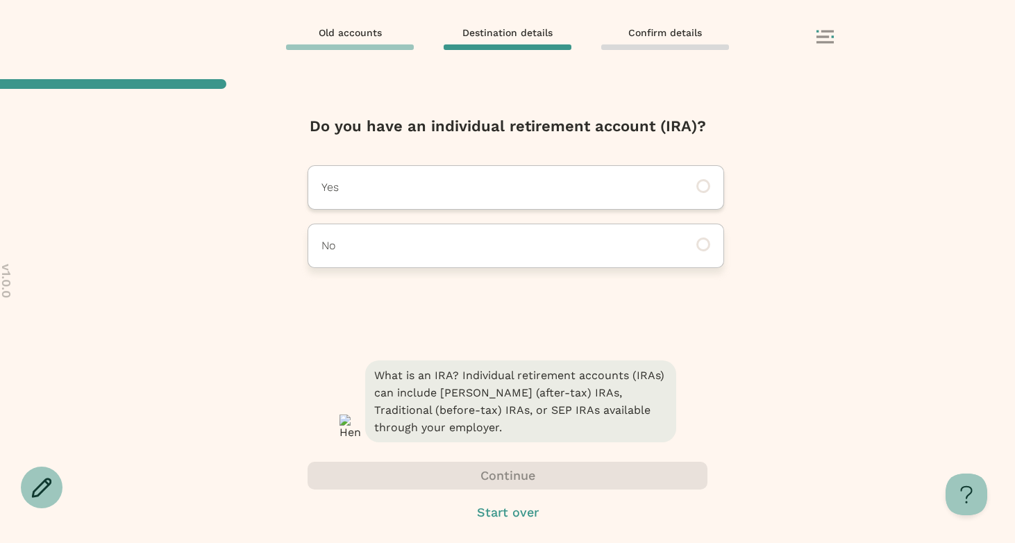
click at [499, 253] on p "No" at bounding box center [496, 245] width 351 height 17
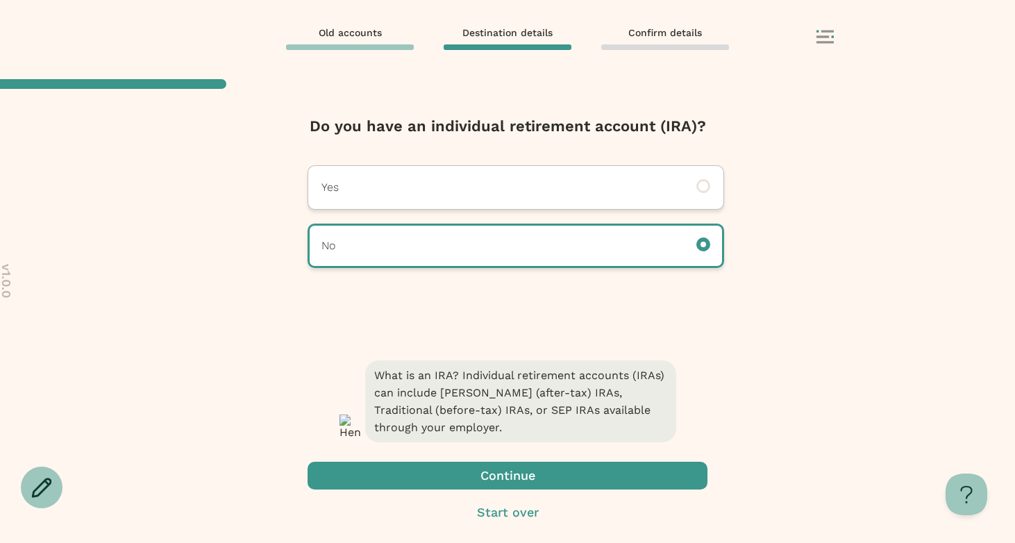
click at [426, 480] on span "button" at bounding box center [508, 476] width 400 height 28
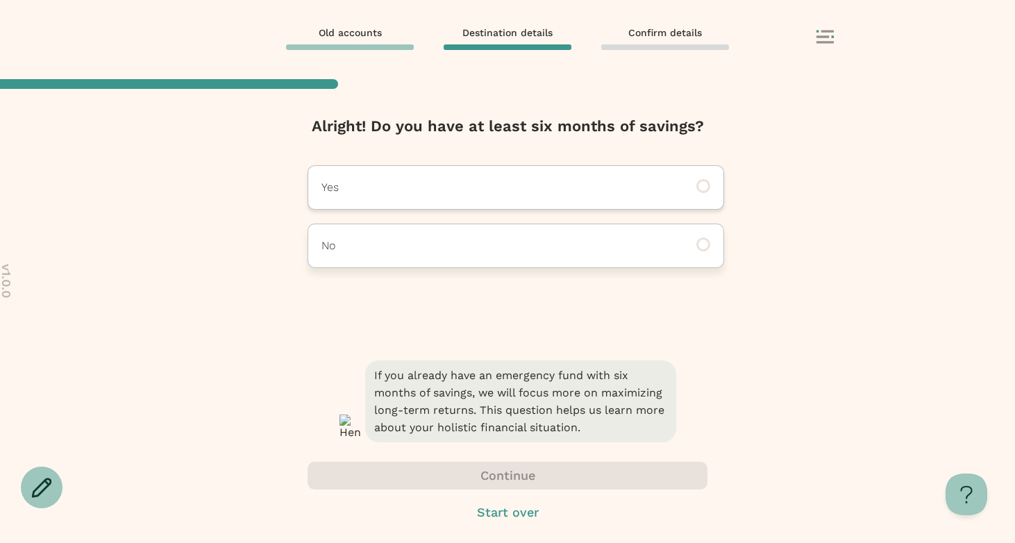
click at [508, 261] on div "No" at bounding box center [516, 246] width 417 height 44
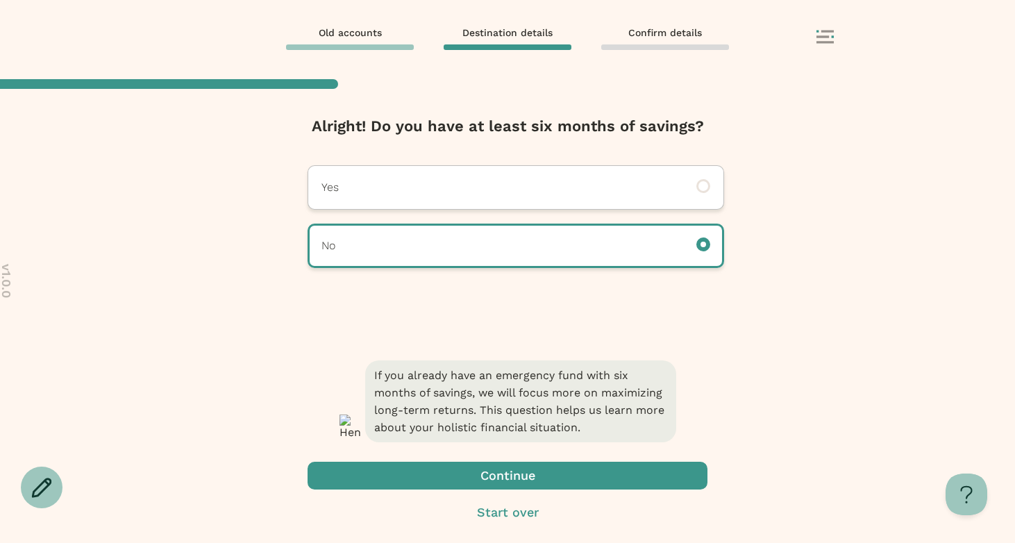
click at [429, 478] on span "button" at bounding box center [508, 476] width 400 height 28
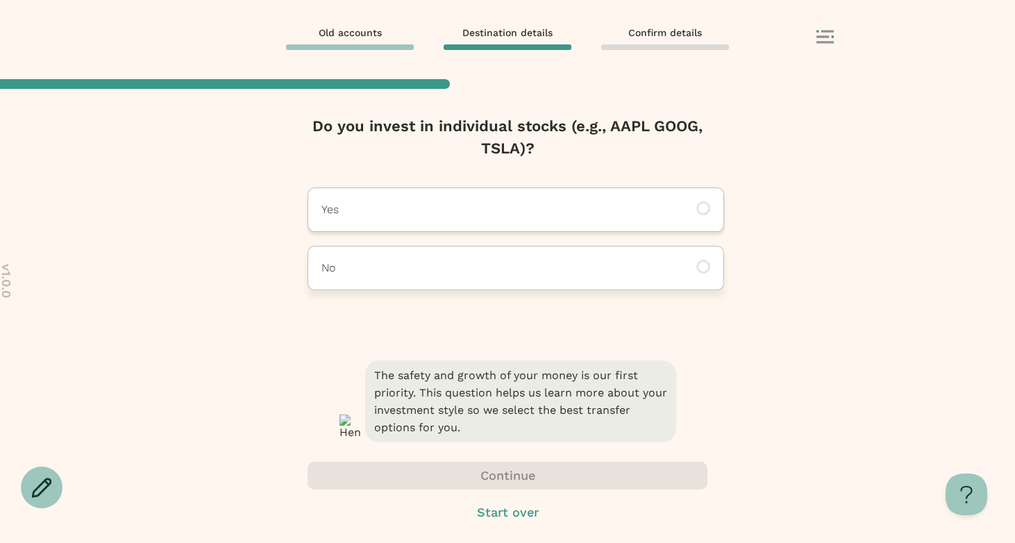
click at [458, 265] on p "No" at bounding box center [496, 268] width 351 height 17
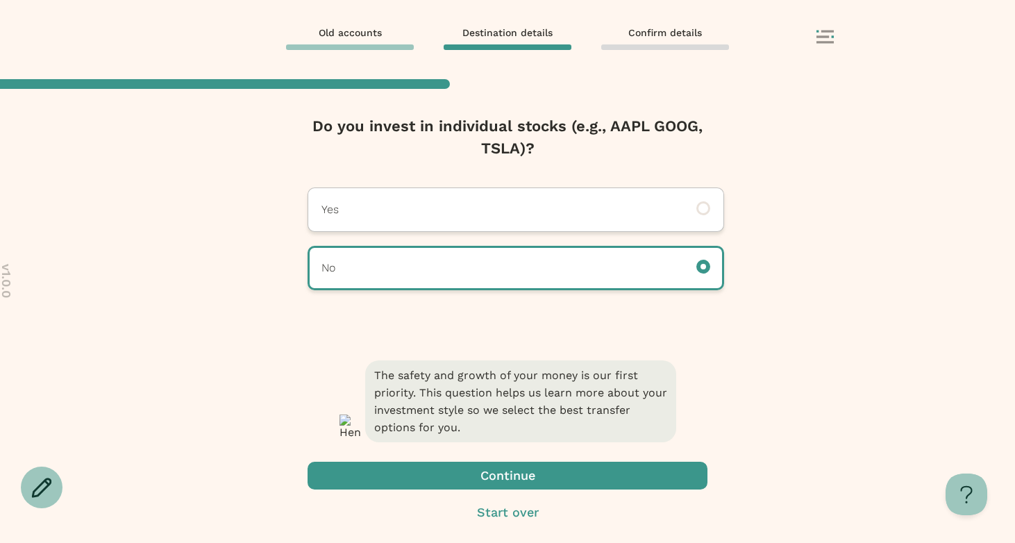
click at [422, 469] on span "button" at bounding box center [508, 476] width 400 height 28
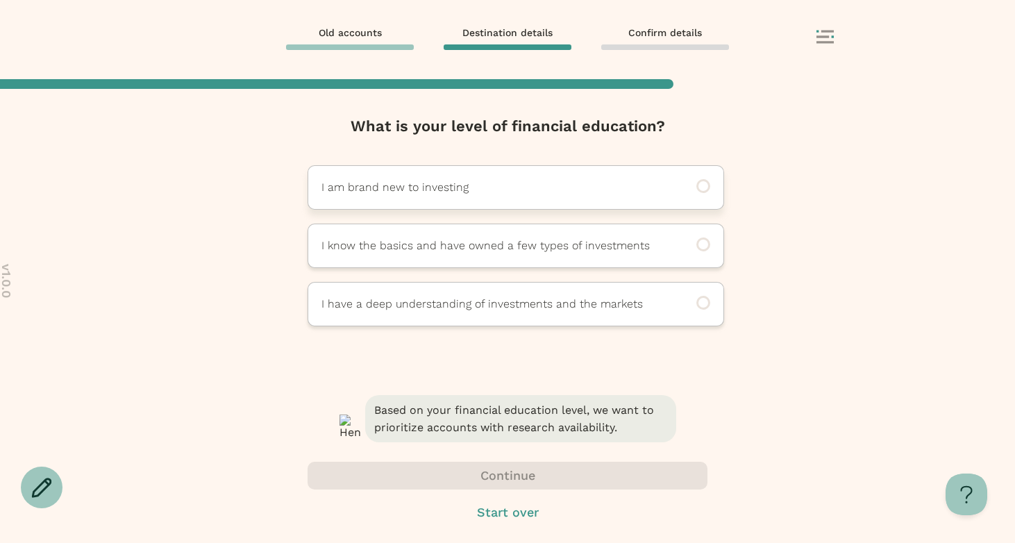
click at [476, 178] on div "I am brand new to investing" at bounding box center [516, 187] width 417 height 44
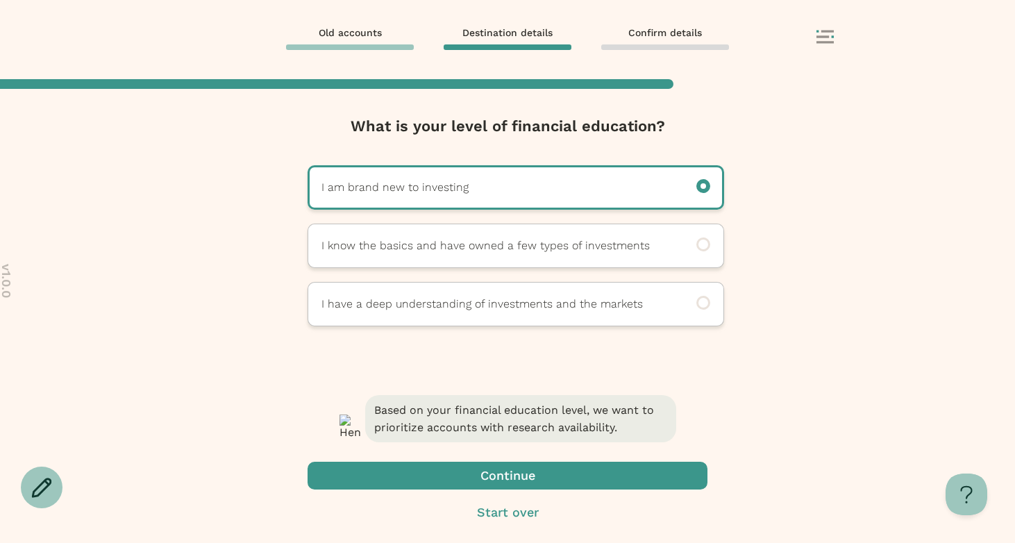
click at [403, 468] on span "button" at bounding box center [508, 476] width 400 height 28
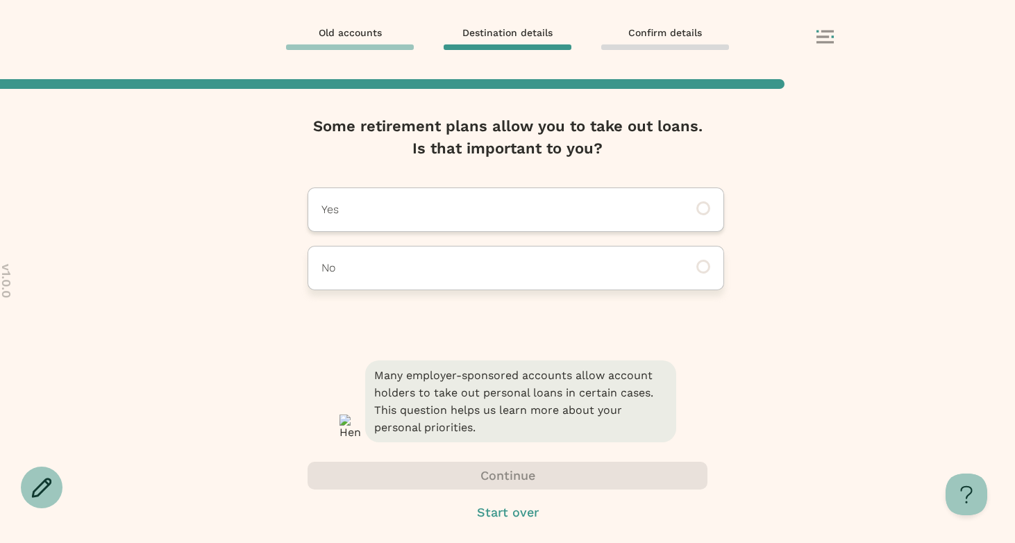
click at [440, 265] on p "No" at bounding box center [496, 268] width 351 height 17
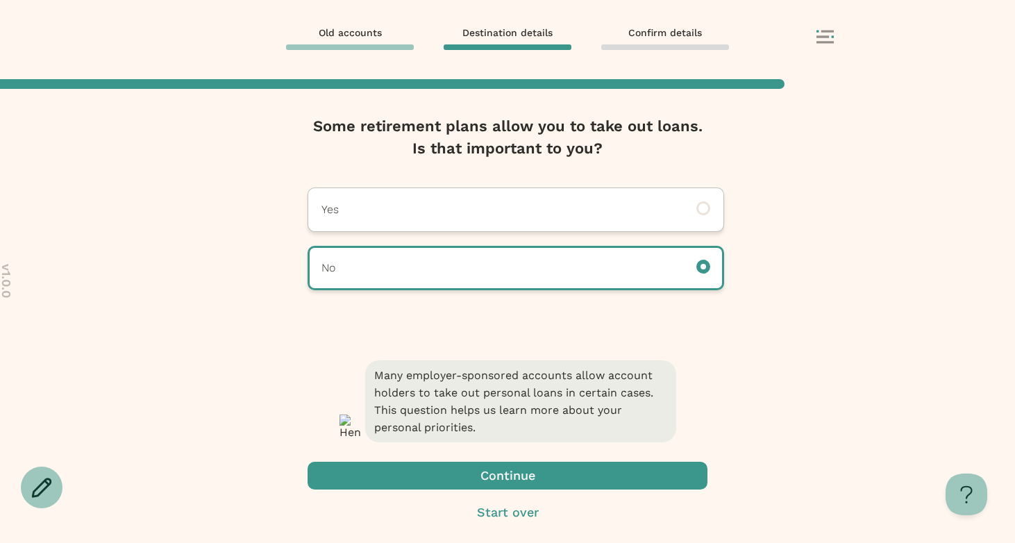
click at [358, 476] on span "button" at bounding box center [508, 476] width 400 height 28
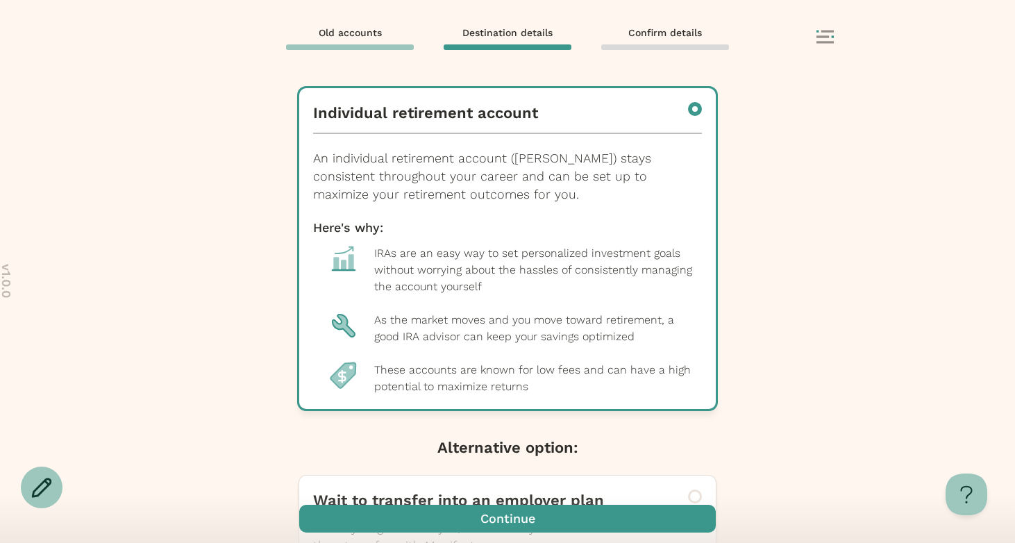
scroll to position [180, 0]
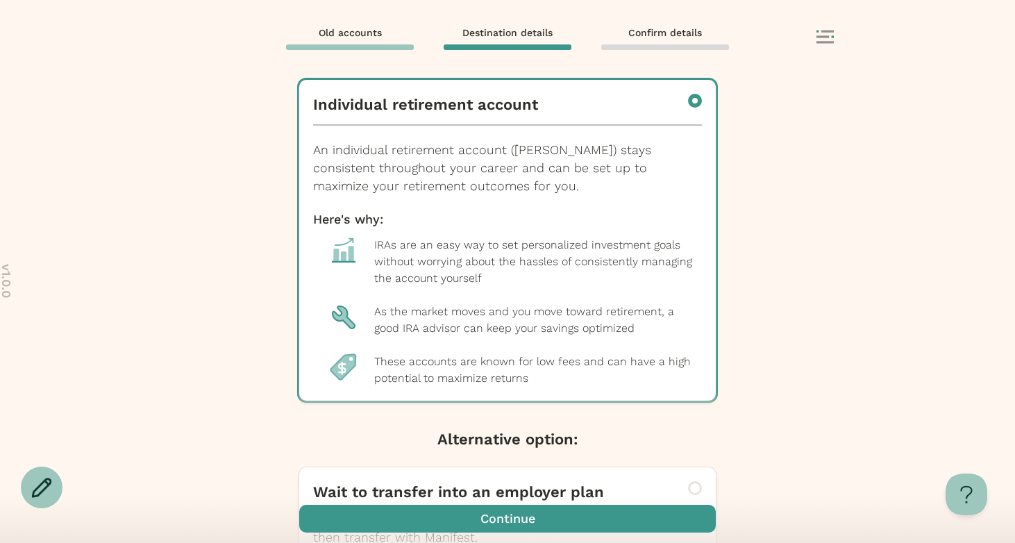
click at [453, 524] on span "button" at bounding box center [507, 519] width 417 height 28
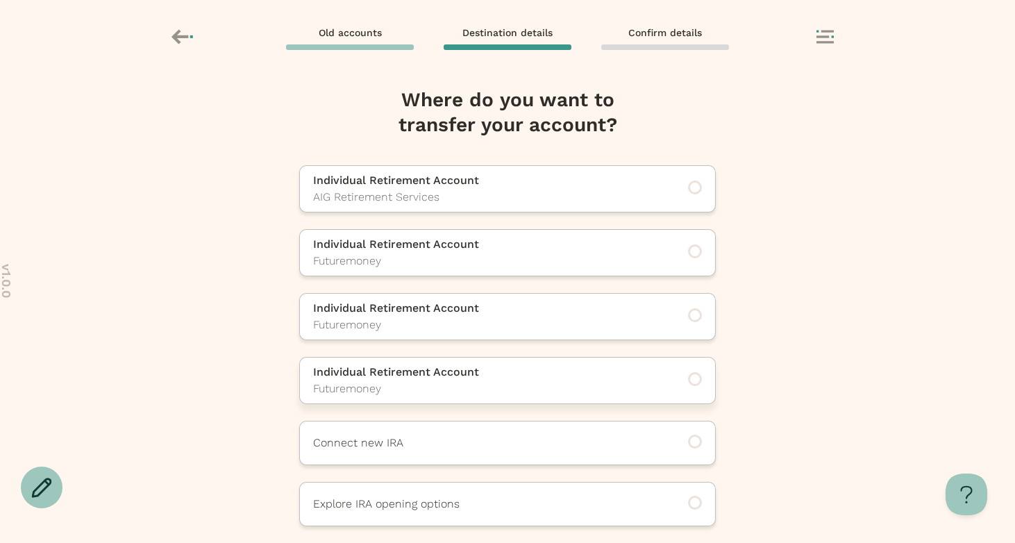
scroll to position [60, 0]
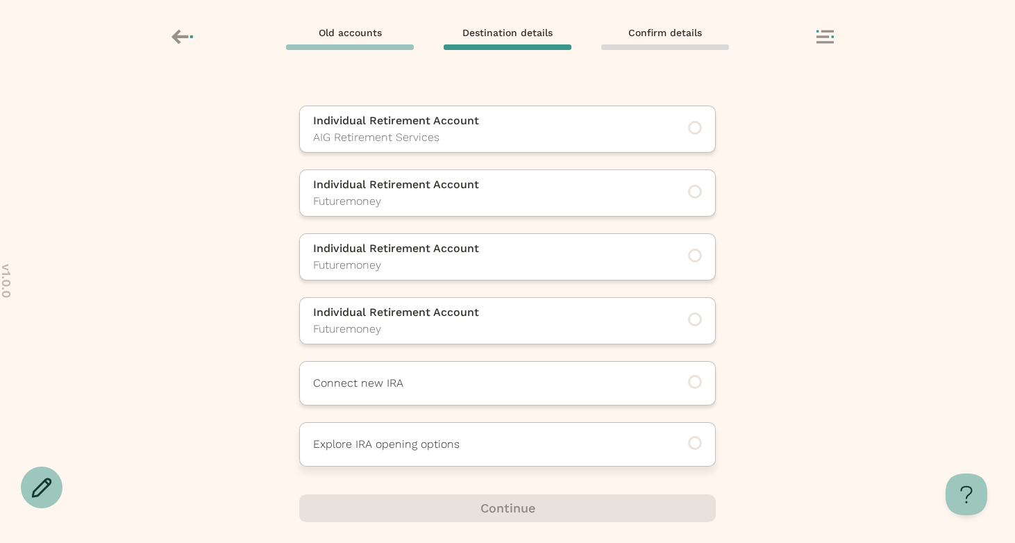
click at [490, 435] on div "Explore IRA opening options" at bounding box center [507, 444] width 417 height 44
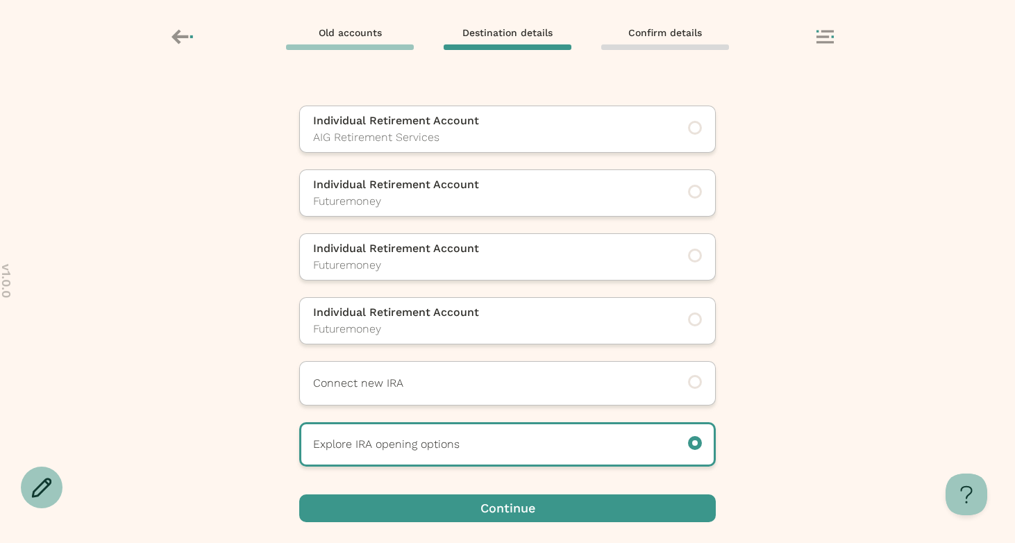
click at [466, 523] on div "Continue" at bounding box center [507, 518] width 417 height 49
click at [461, 517] on span "button" at bounding box center [507, 508] width 417 height 28
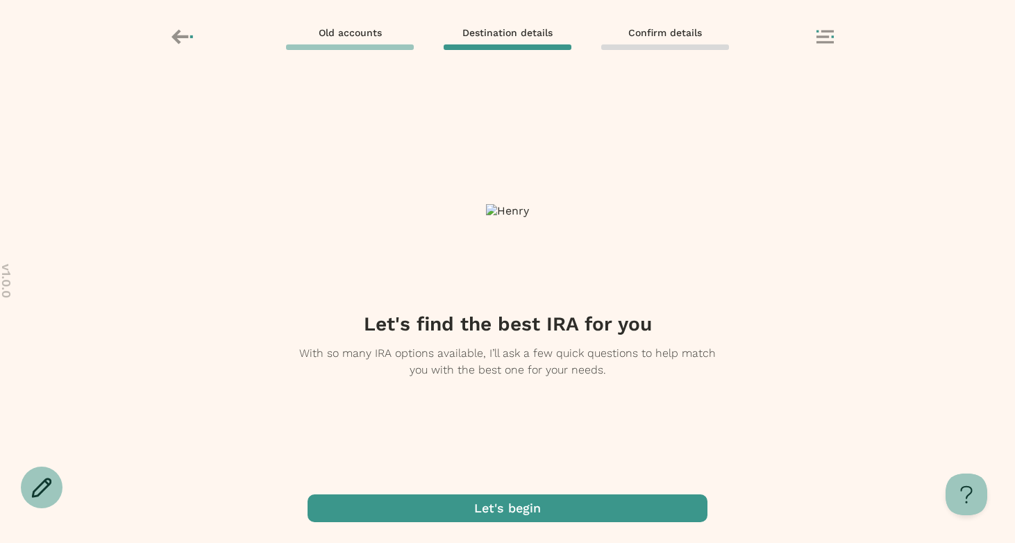
click at [480, 504] on span "button" at bounding box center [508, 508] width 400 height 28
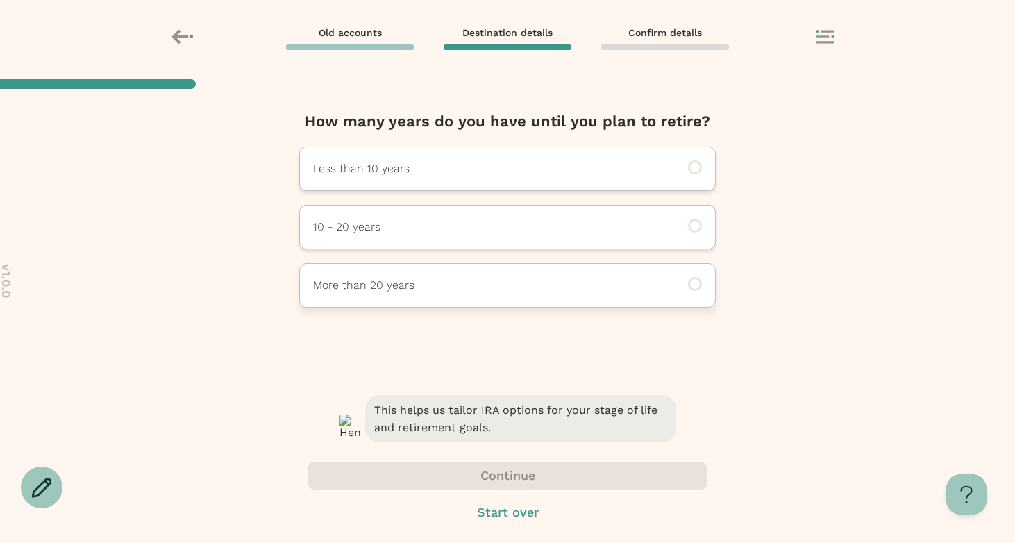
click at [465, 281] on p "More than 20 years" at bounding box center [488, 285] width 351 height 17
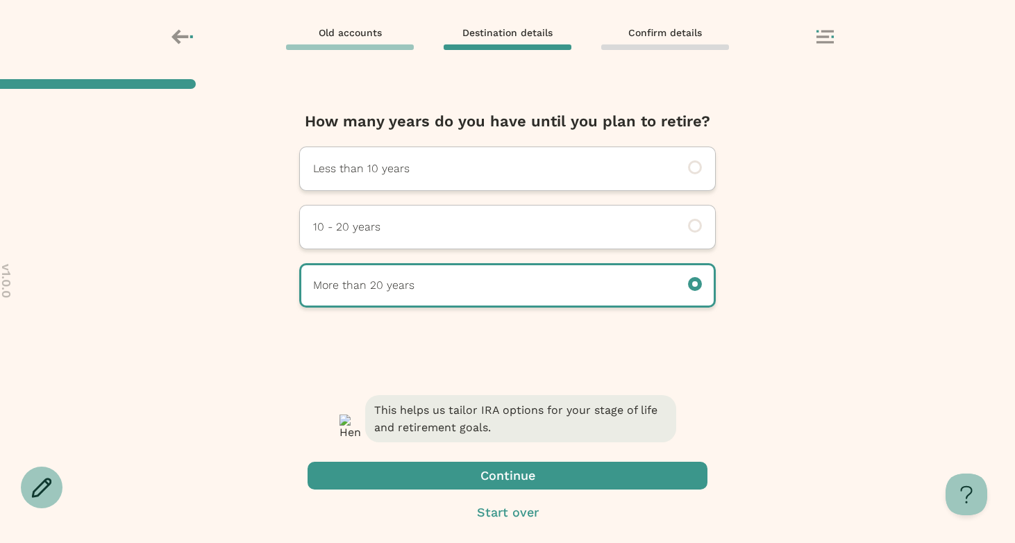
click at [410, 483] on span "button" at bounding box center [508, 476] width 400 height 28
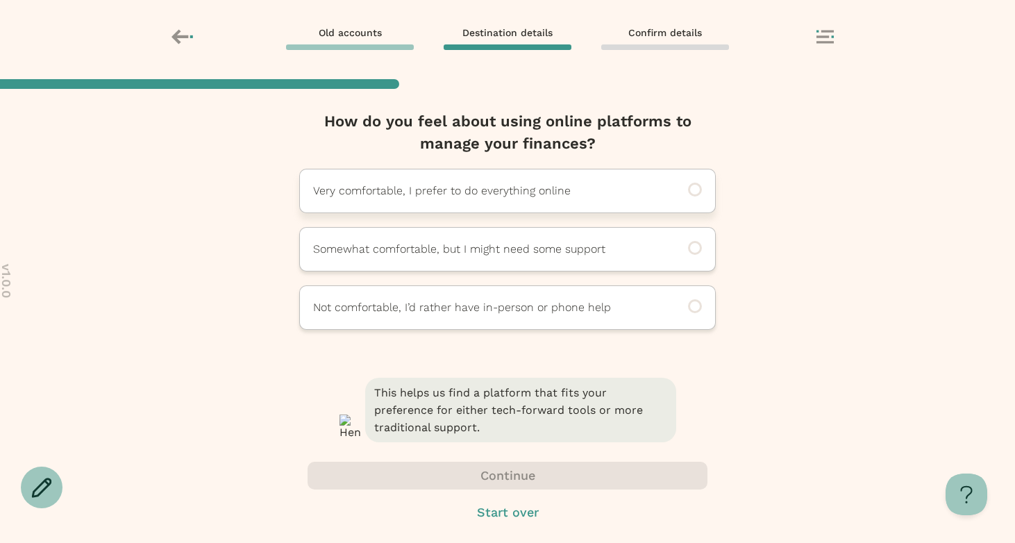
click at [482, 197] on p "Very comfortable, I prefer to do everything online" at bounding box center [488, 191] width 351 height 17
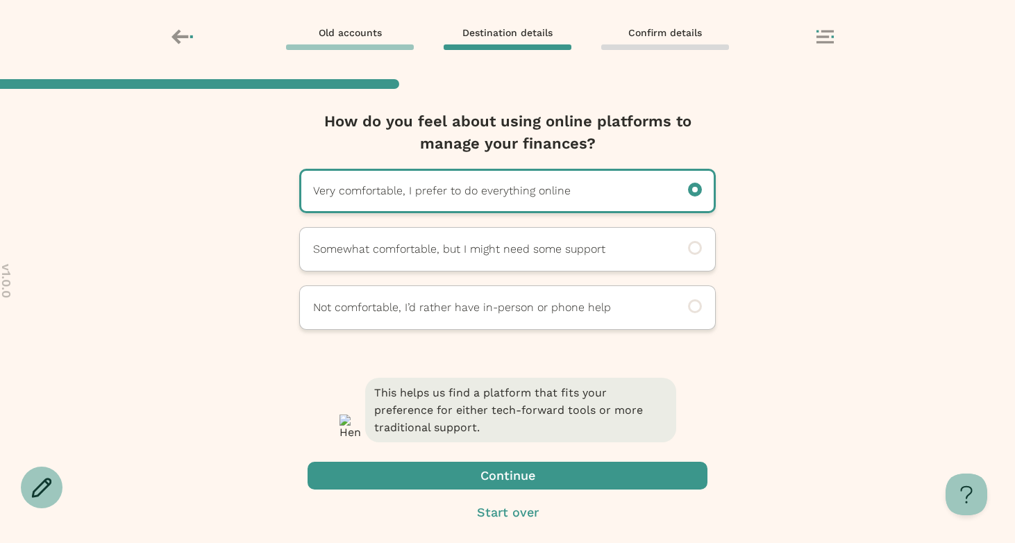
click at [400, 483] on span "button" at bounding box center [508, 476] width 400 height 28
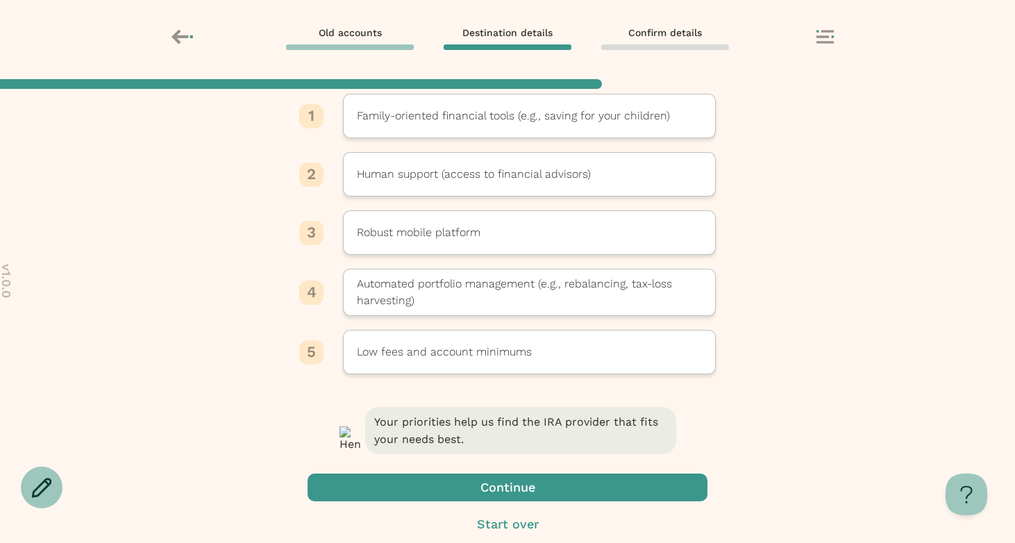
scroll to position [106, 0]
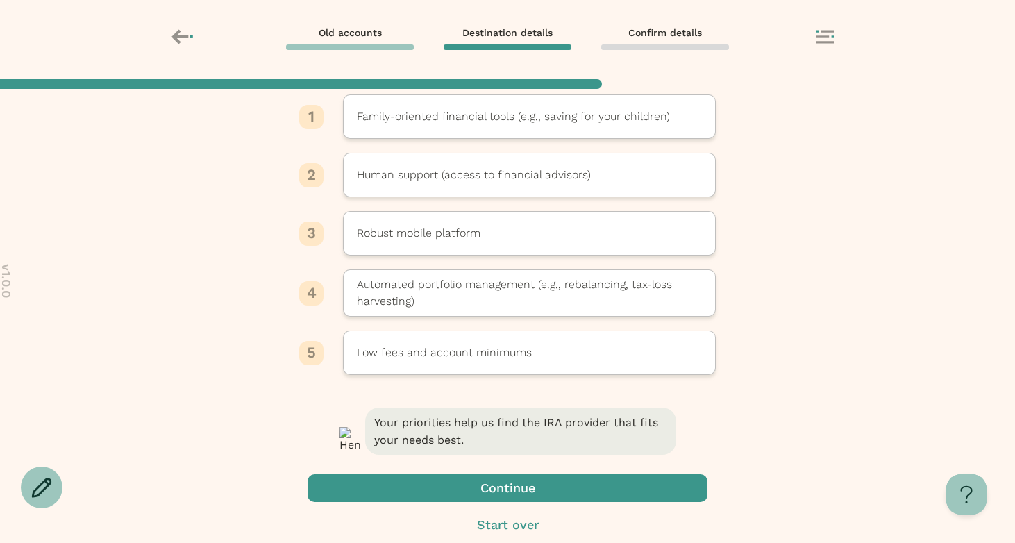
click at [558, 494] on span "button" at bounding box center [508, 488] width 400 height 28
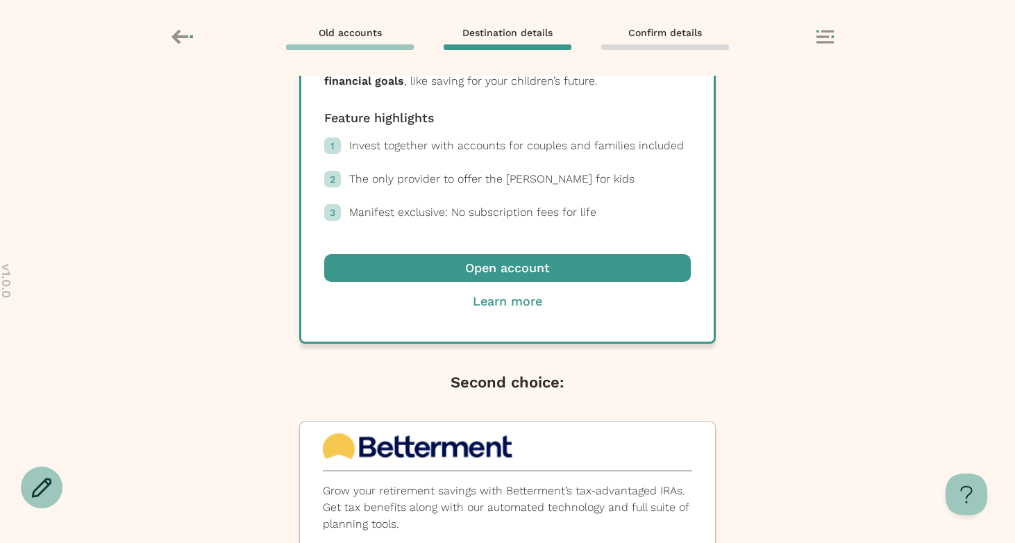
scroll to position [356, 0]
click at [505, 269] on span "button" at bounding box center [507, 269] width 367 height 28
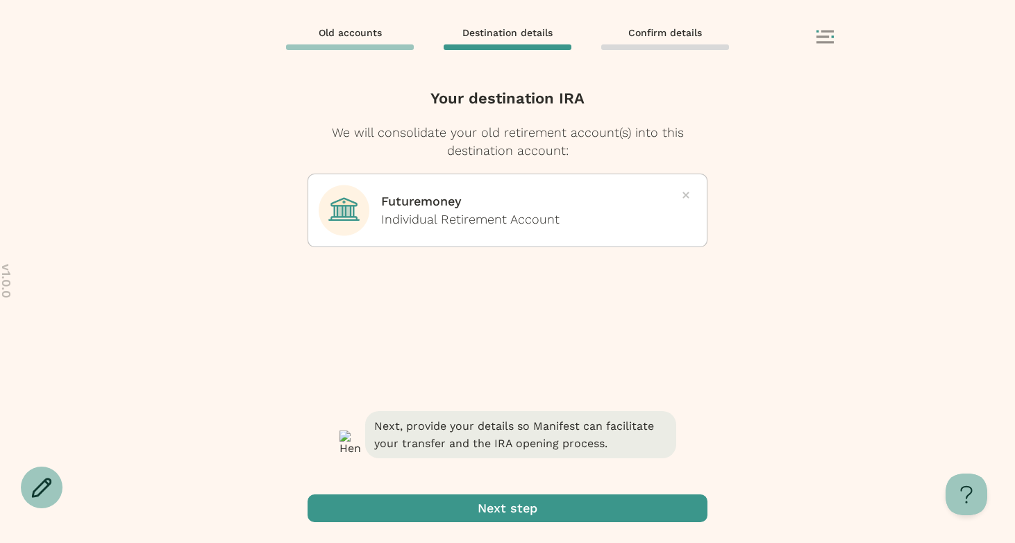
click at [546, 507] on span "button" at bounding box center [508, 508] width 400 height 28
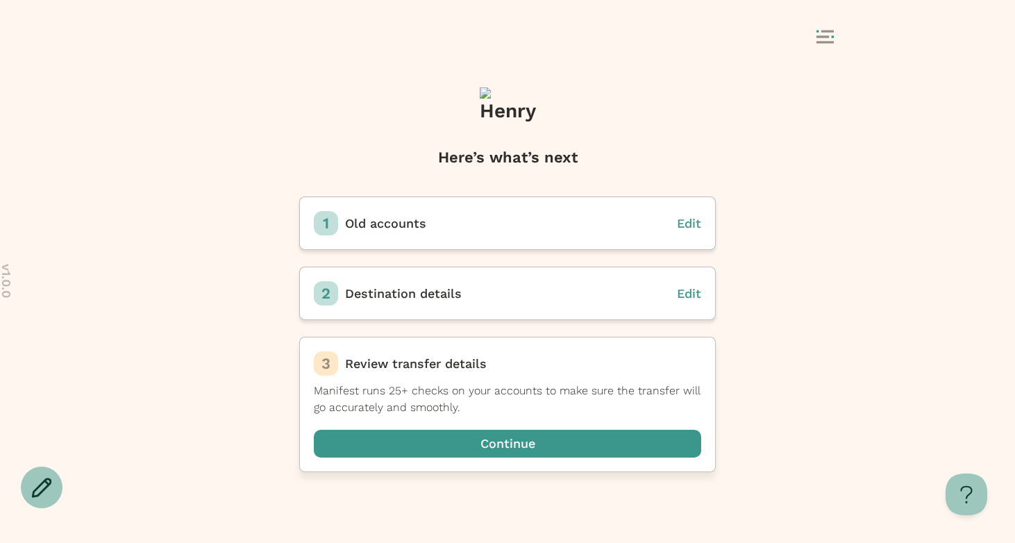
click at [491, 444] on span "button" at bounding box center [507, 444] width 387 height 28
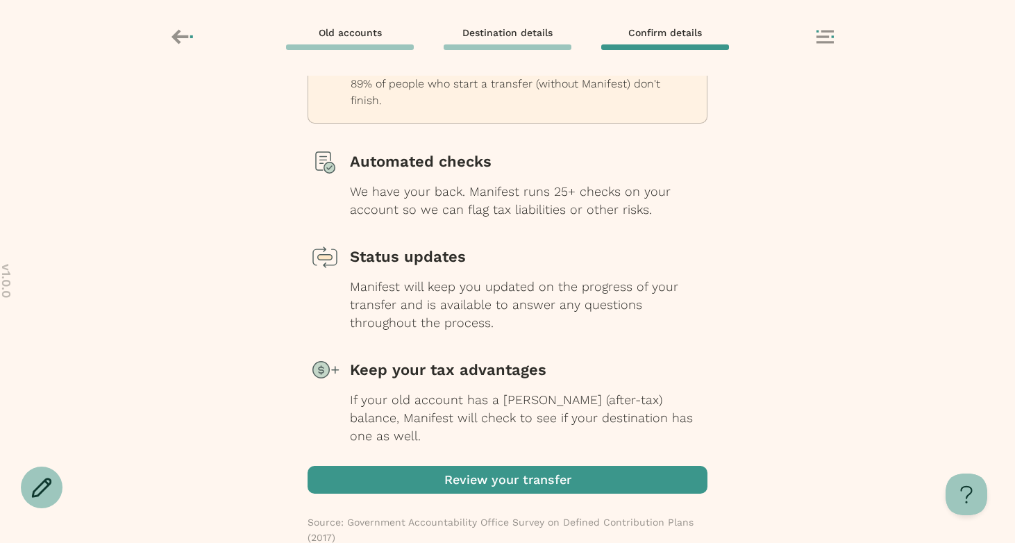
scroll to position [98, 0]
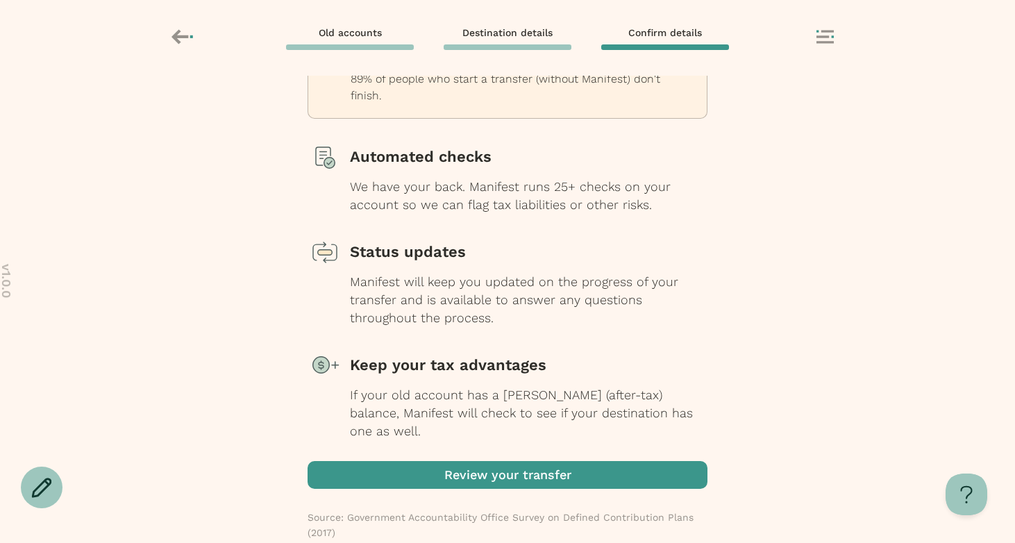
click at [499, 461] on span "button" at bounding box center [508, 475] width 400 height 28
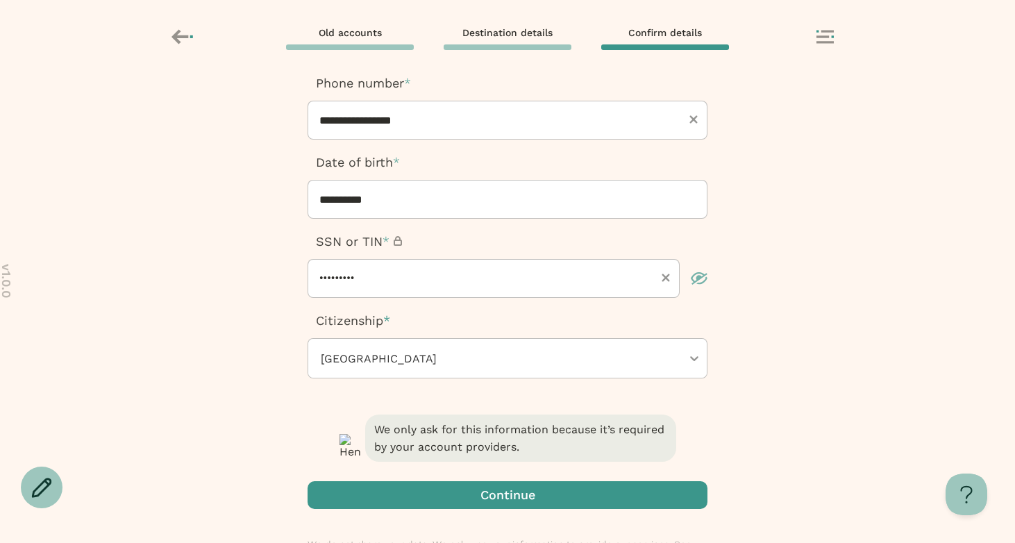
scroll to position [280, 0]
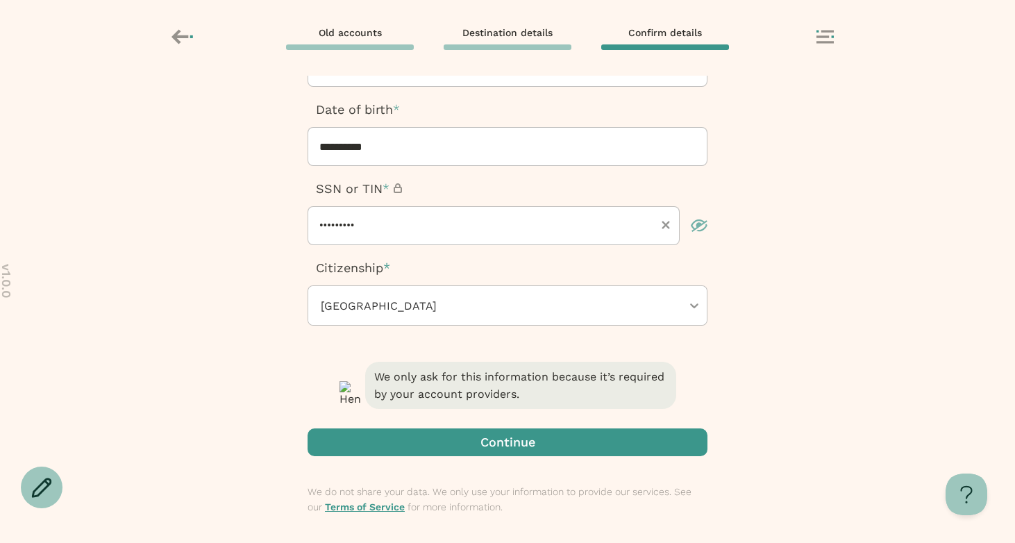
click at [474, 430] on span "button" at bounding box center [508, 442] width 400 height 28
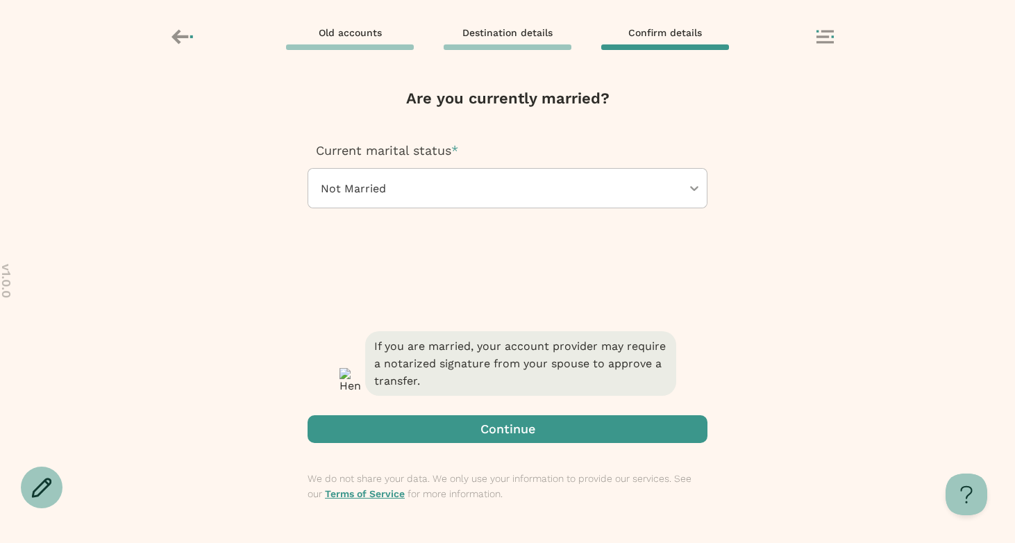
scroll to position [0, 0]
click at [432, 191] on div at bounding box center [500, 188] width 362 height 39
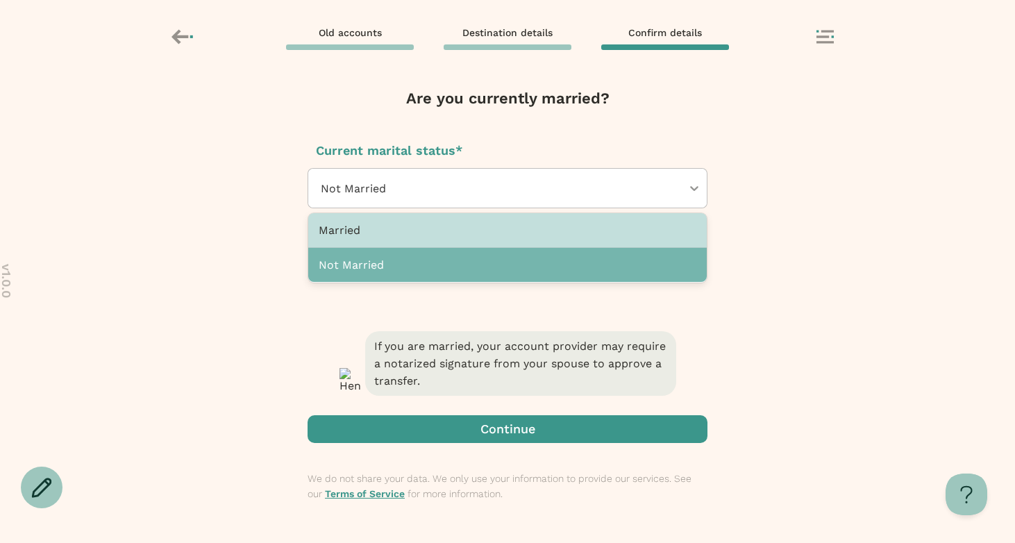
click at [432, 241] on div "Married" at bounding box center [507, 230] width 399 height 35
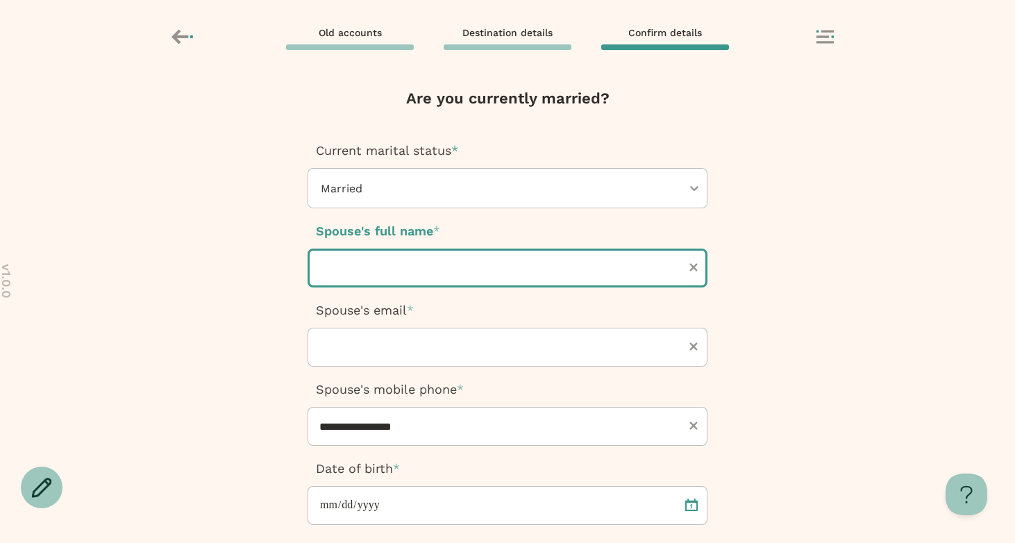
click at [417, 276] on input "text" at bounding box center [508, 268] width 400 height 39
type input "****"
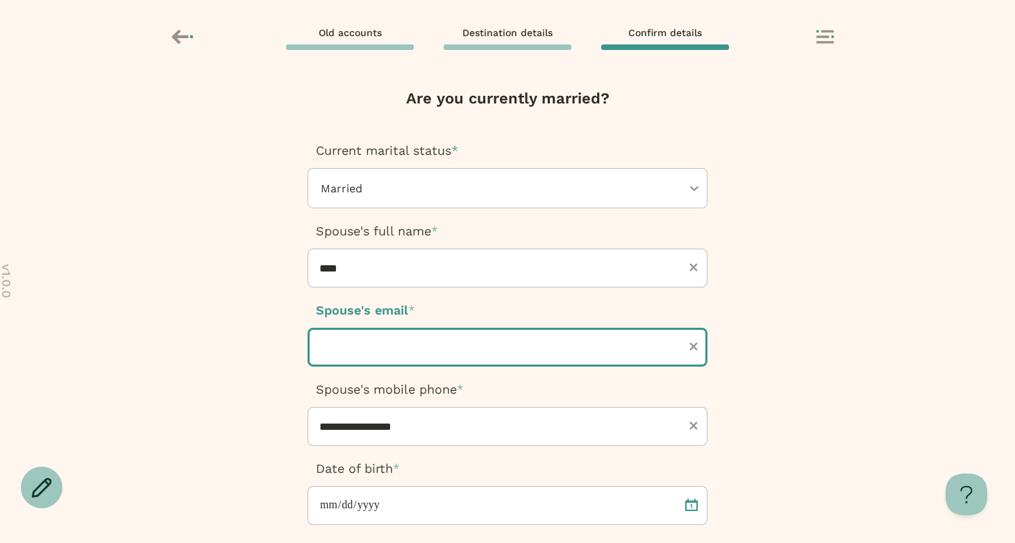
click at [409, 351] on input "text" at bounding box center [508, 347] width 400 height 39
type input "**********"
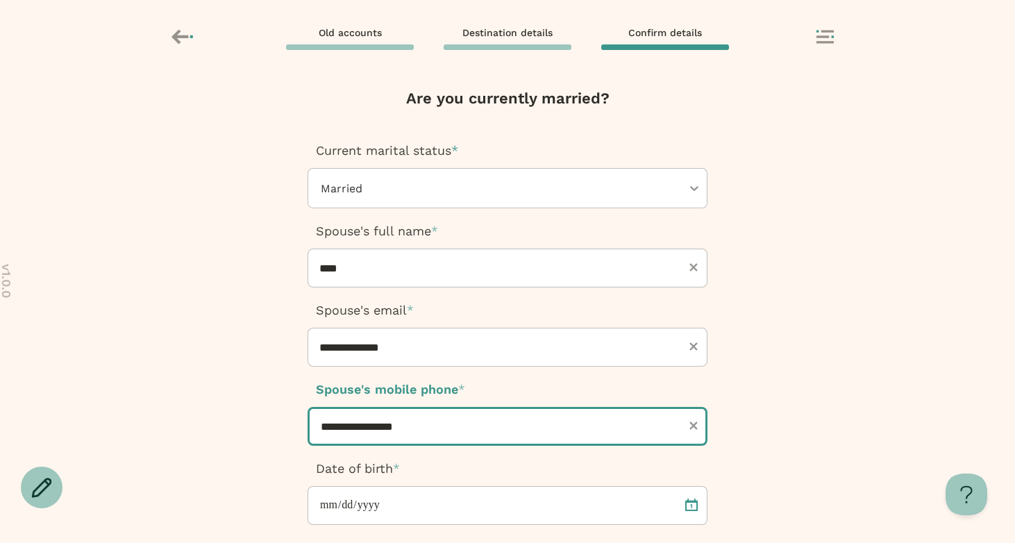
click at [348, 430] on input "**********" at bounding box center [508, 426] width 400 height 39
type input "***"
type input "**********"
type input "****"
type input "**********"
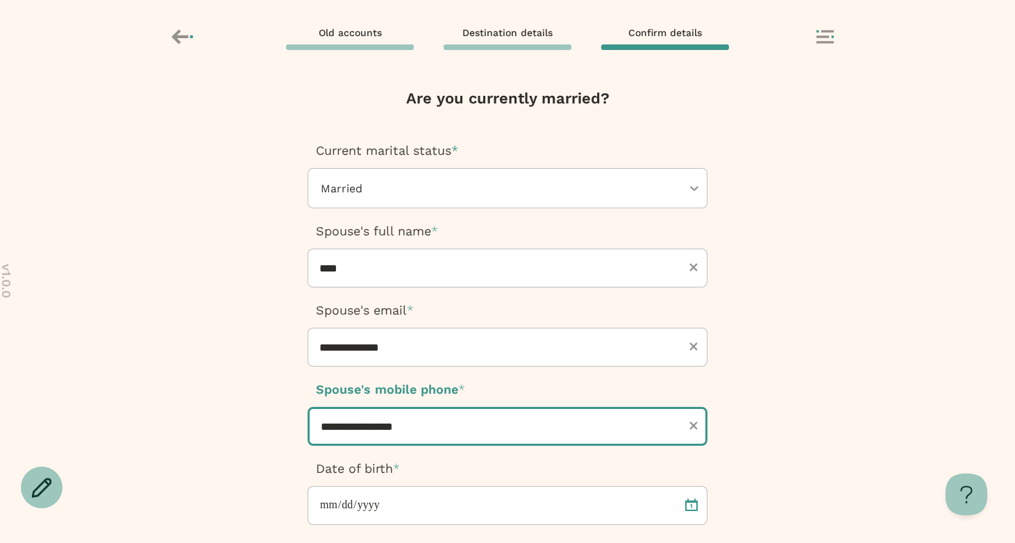
type input "*****"
type input "**********"
type input "******"
type input "**********"
type input "*******"
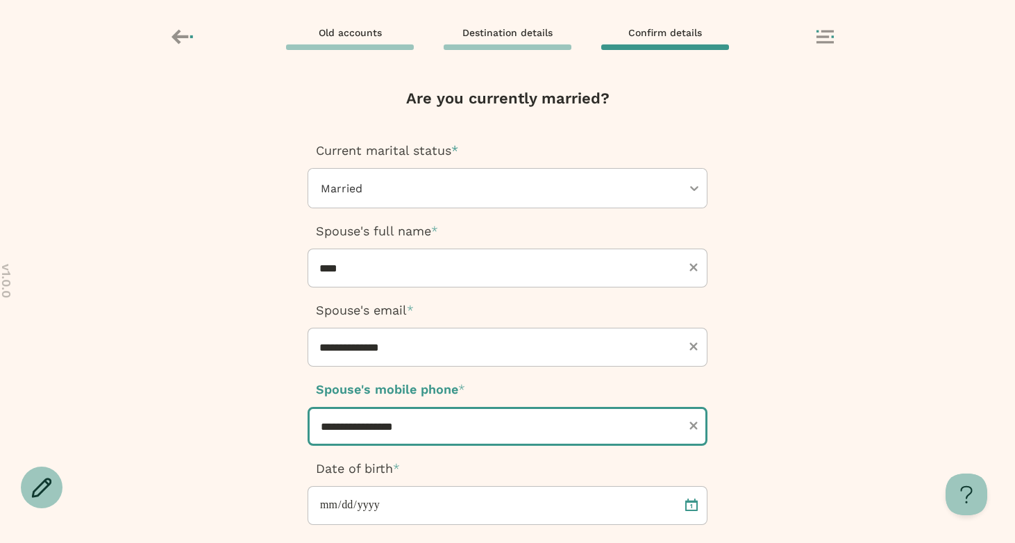
type input "**********"
type input "********"
type input "**********"
type input "*********"
type input "**********"
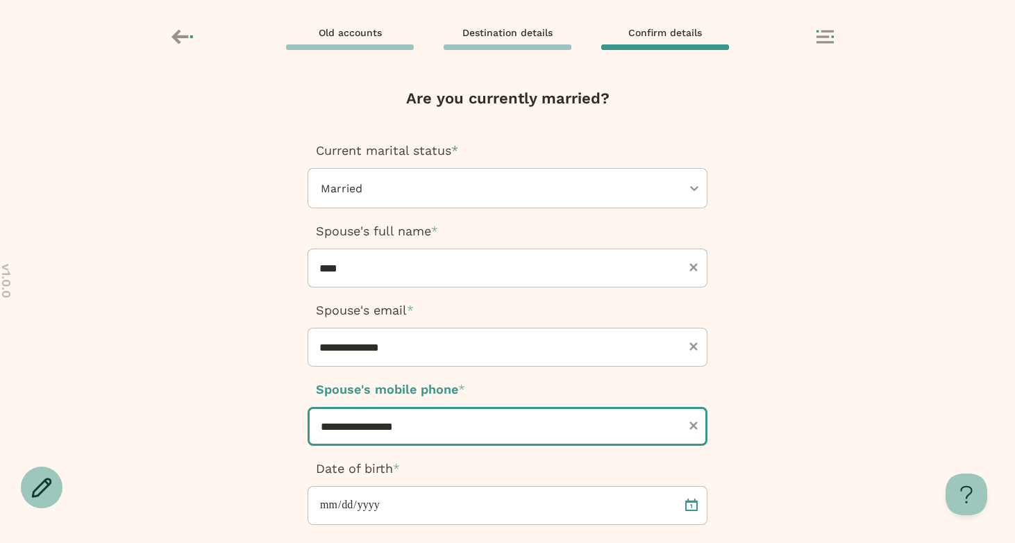
type input "**********"
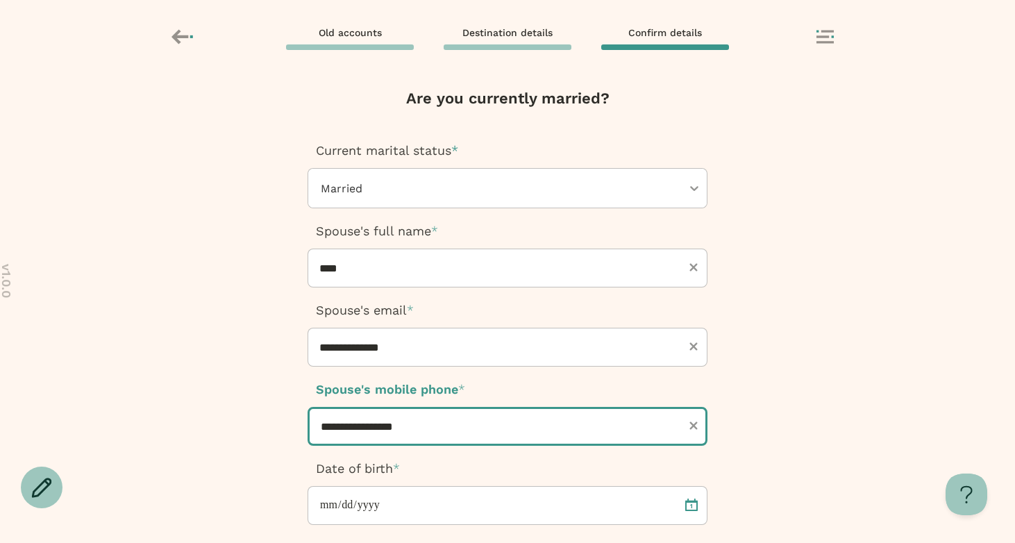
scroll to position [192, 0]
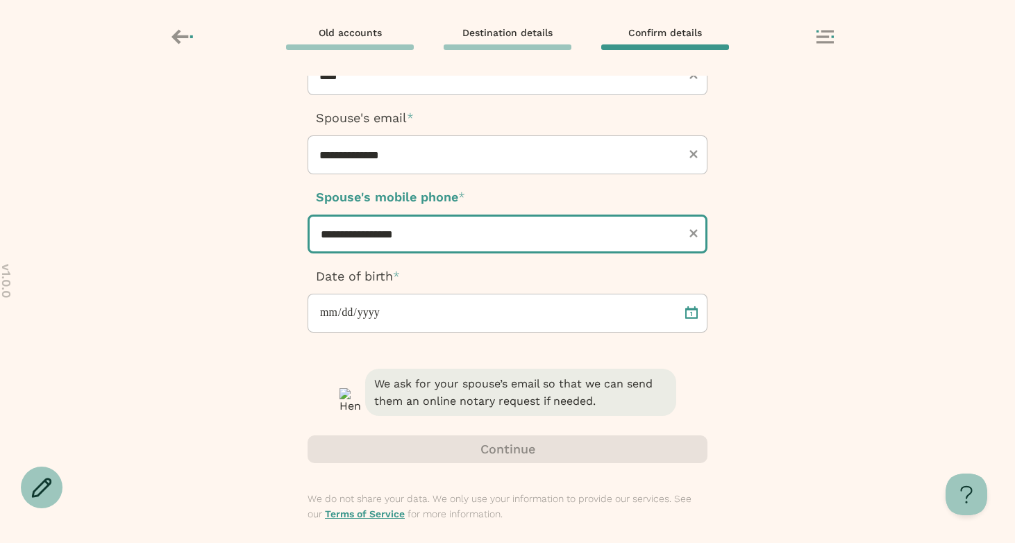
type input "**********"
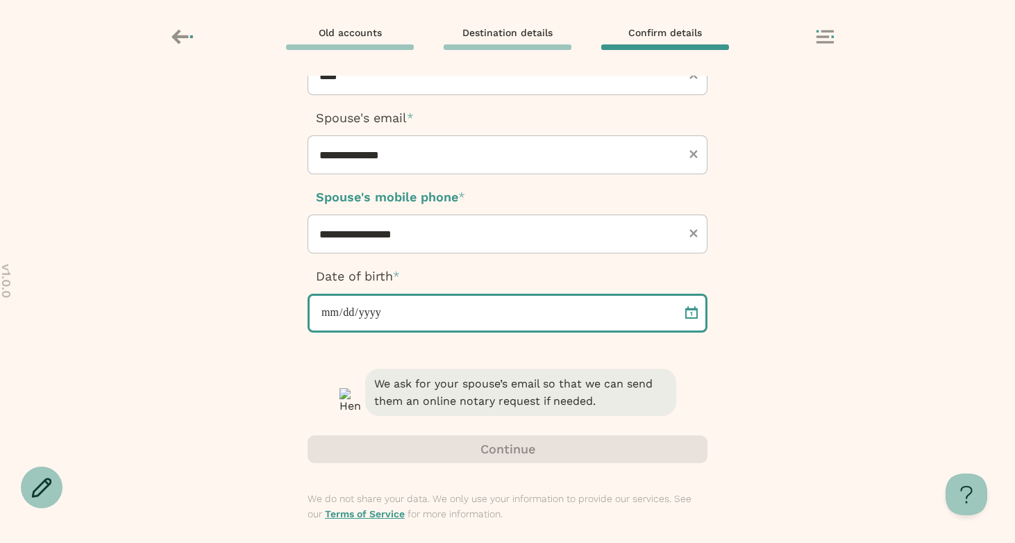
click at [440, 315] on input "date" at bounding box center [508, 313] width 400 height 39
type input "**********"
click at [483, 323] on input "**********" at bounding box center [508, 313] width 400 height 39
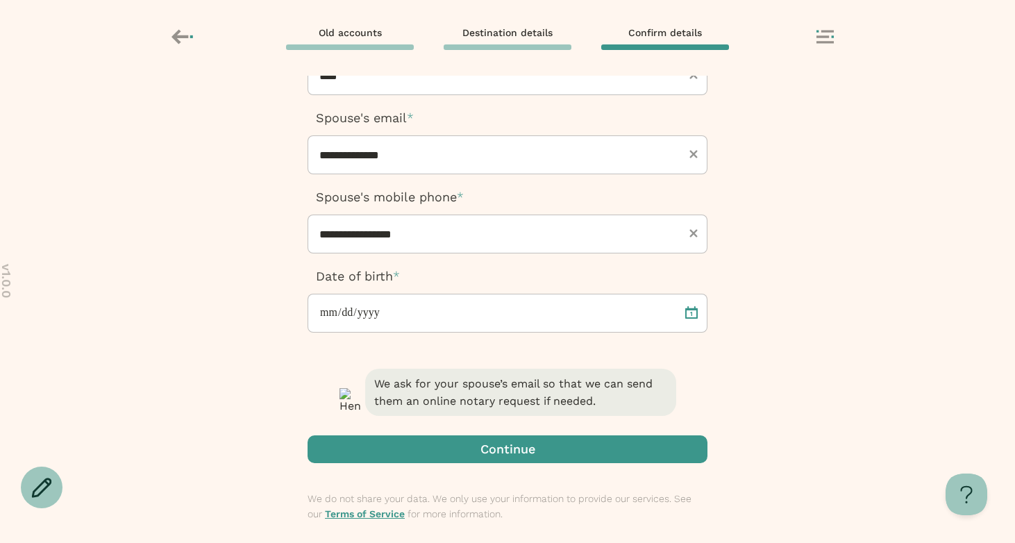
click at [484, 374] on span "We ask for your spouse’s email so that we can send them an online notary reques…" at bounding box center [520, 392] width 311 height 47
click at [485, 455] on span "button" at bounding box center [508, 449] width 400 height 28
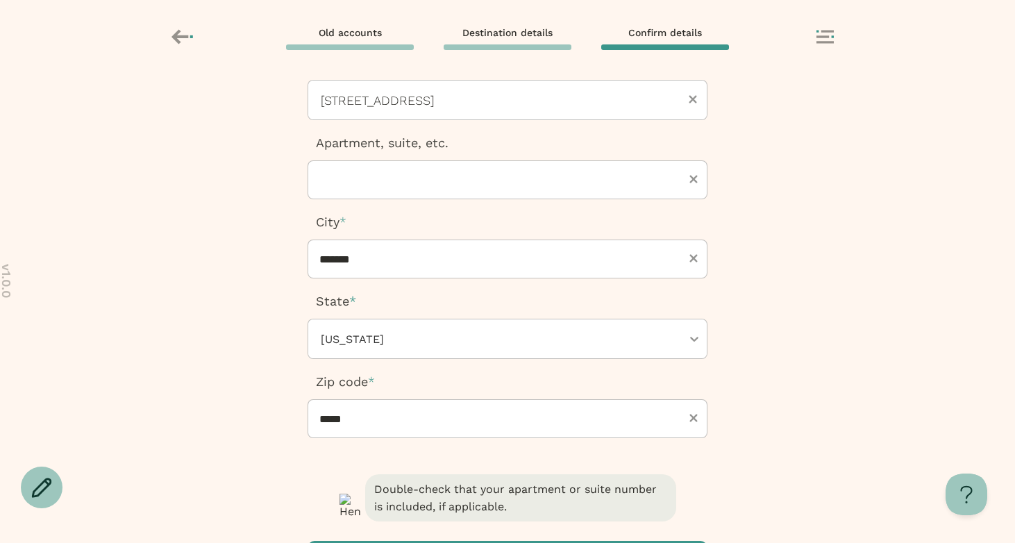
scroll to position [214, 0]
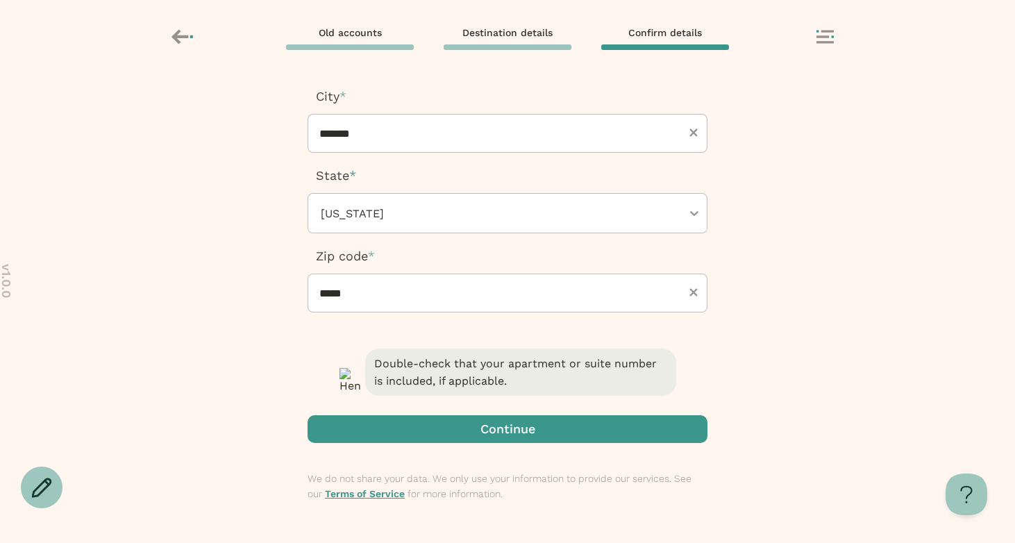
click at [467, 424] on span "button" at bounding box center [508, 429] width 400 height 28
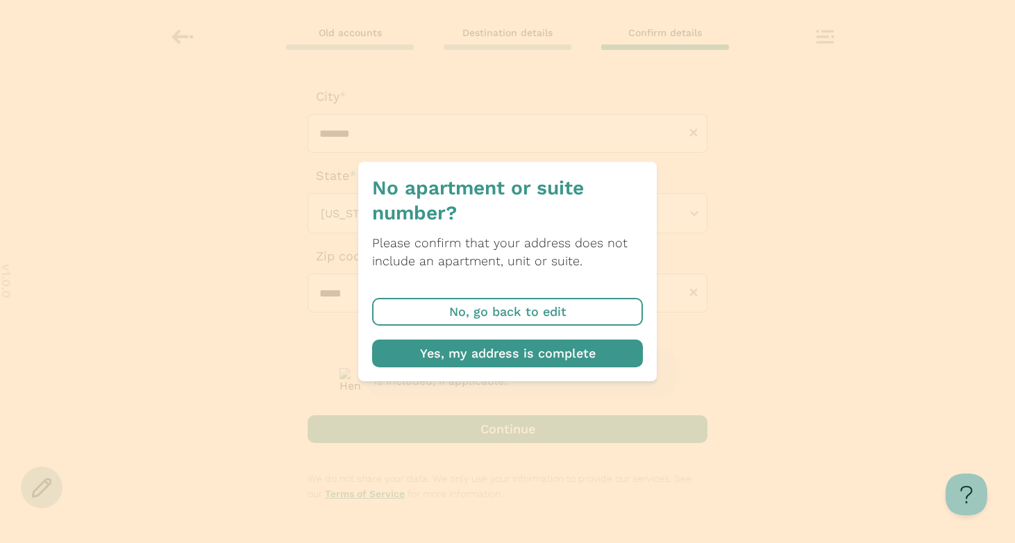
click at [465, 356] on span "button" at bounding box center [507, 354] width 271 height 28
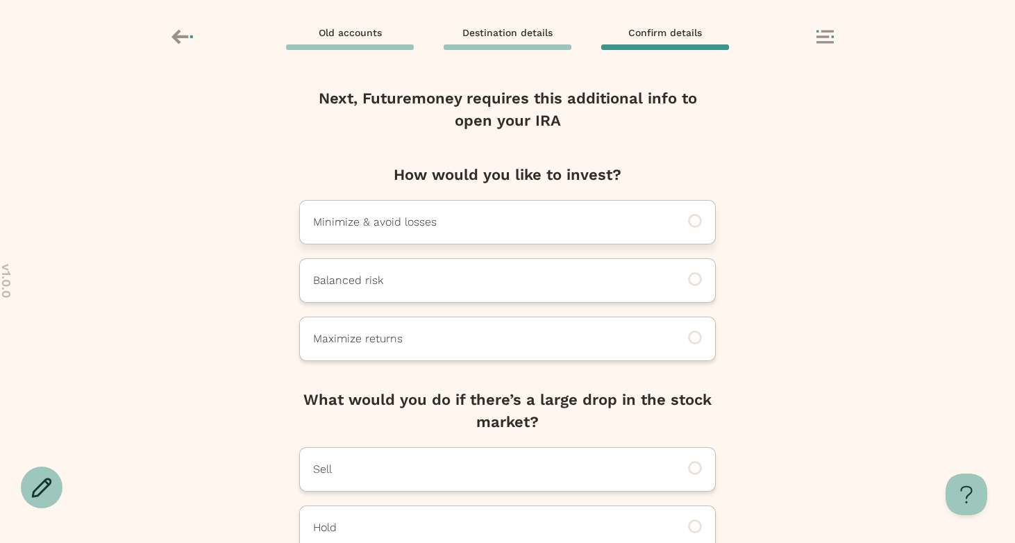
click at [465, 210] on div "Minimize & avoid losses" at bounding box center [507, 222] width 417 height 44
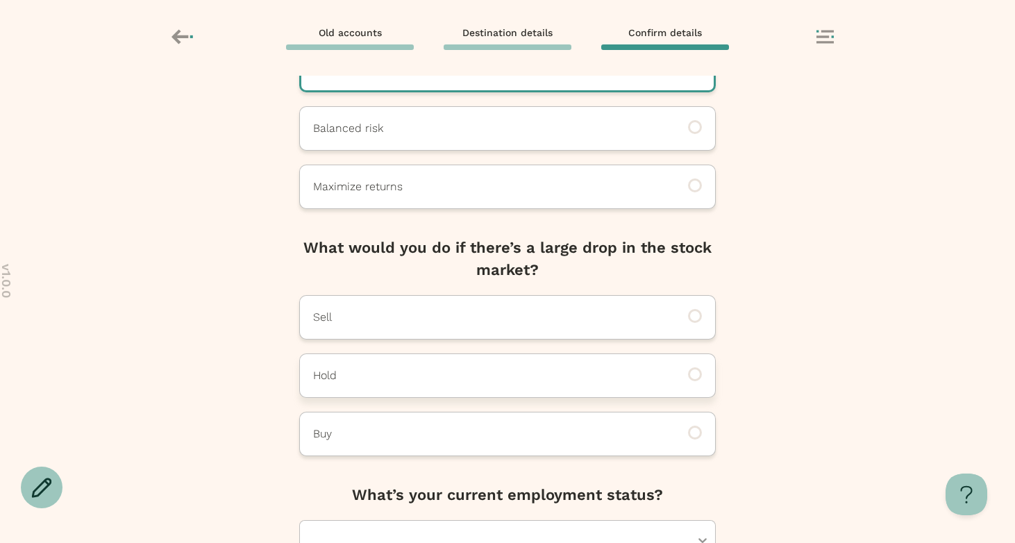
click at [449, 373] on p "Hold" at bounding box center [488, 375] width 351 height 17
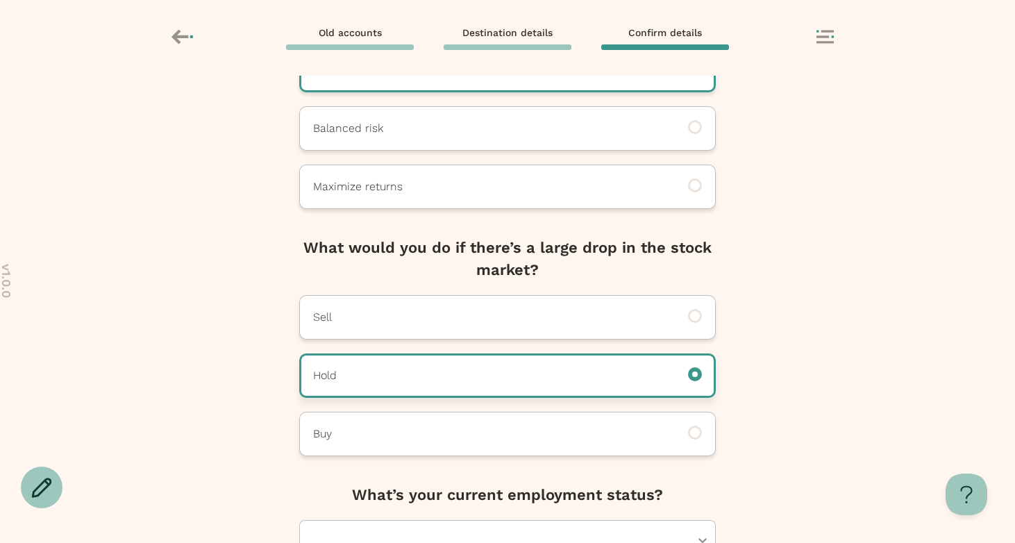
scroll to position [251, 0]
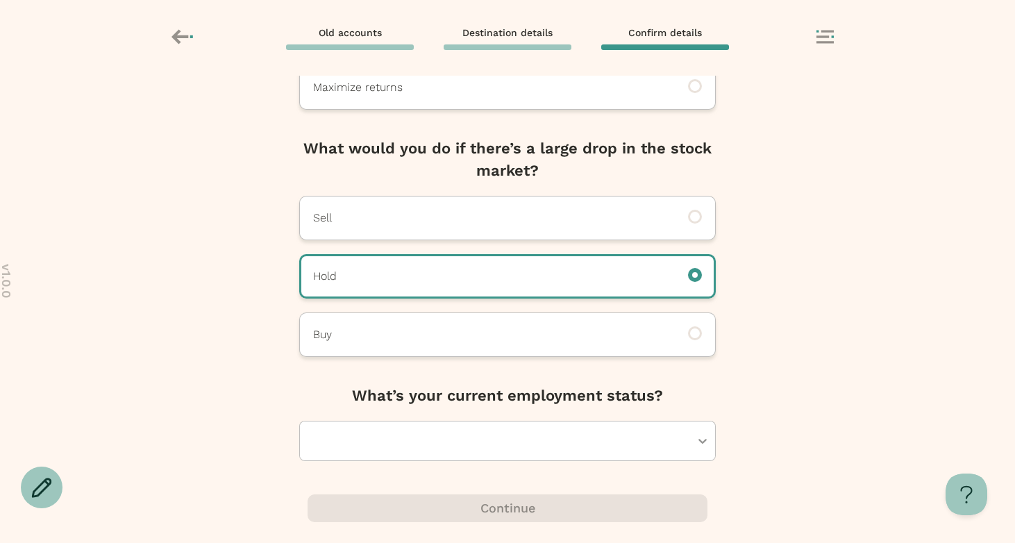
click at [439, 449] on div at bounding box center [500, 440] width 379 height 39
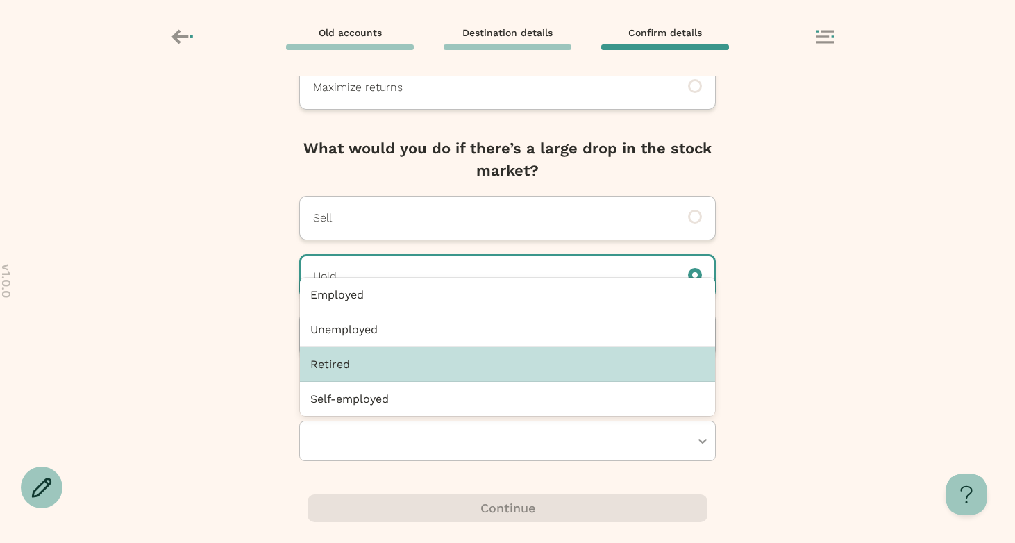
click at [424, 347] on div "Retired" at bounding box center [507, 364] width 415 height 35
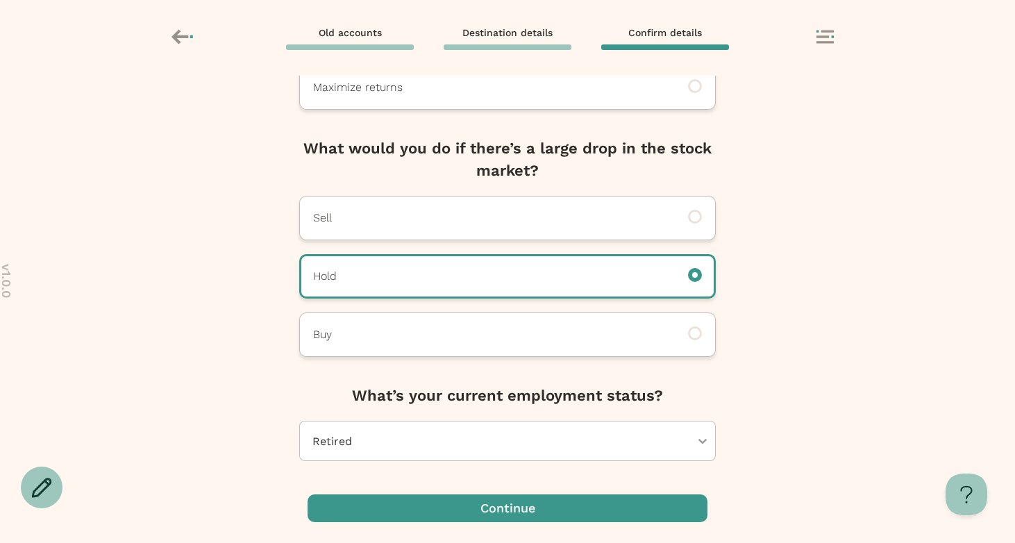
click at [409, 453] on div at bounding box center [500, 440] width 379 height 39
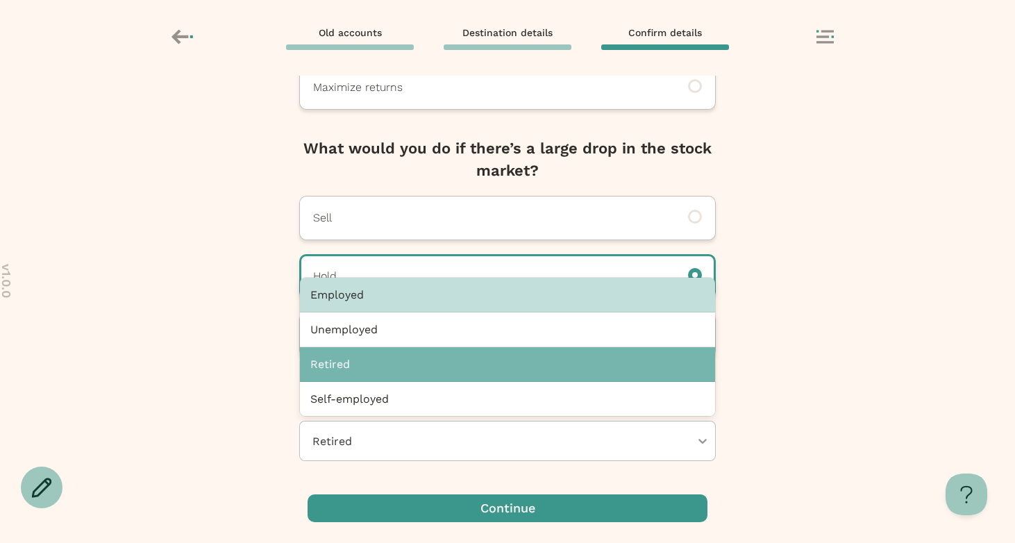
click at [386, 291] on div "Employed" at bounding box center [507, 295] width 415 height 35
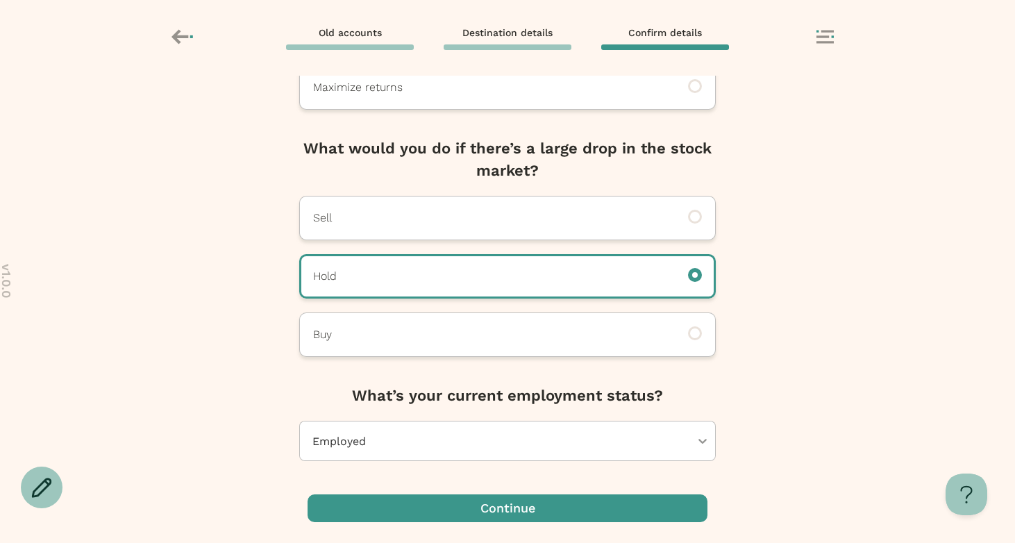
click at [362, 508] on span "button" at bounding box center [369, 508] width 14 height 14
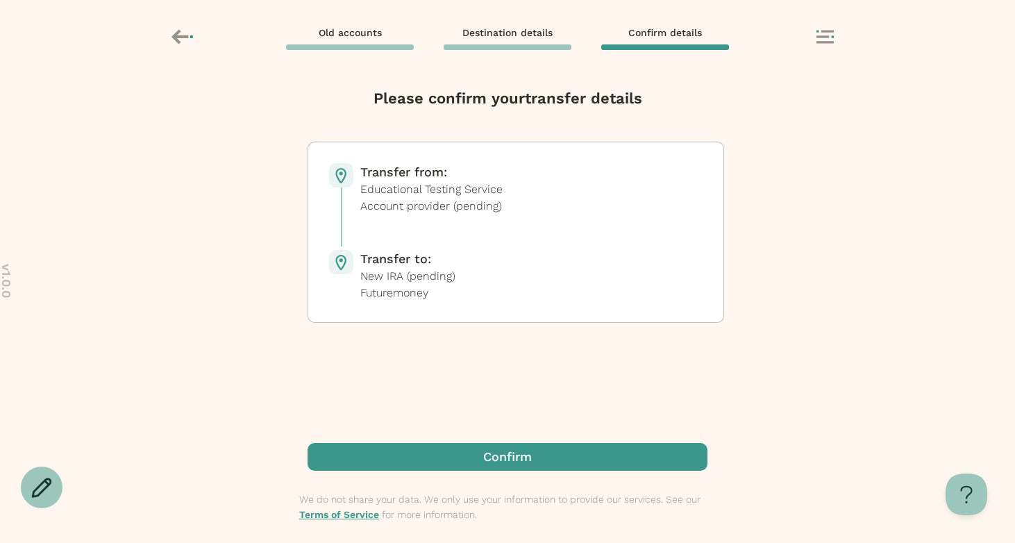
click at [397, 467] on span "button" at bounding box center [508, 457] width 400 height 28
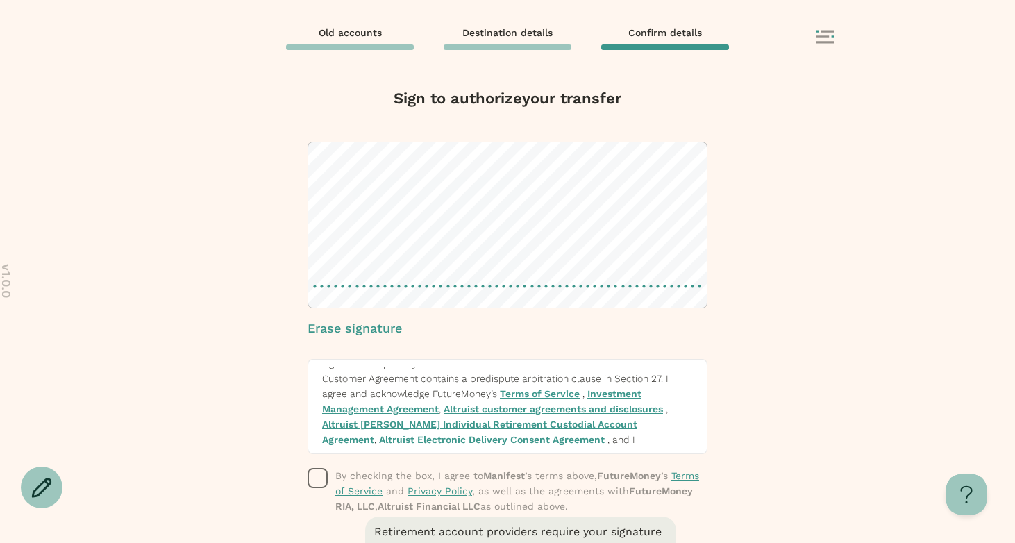
scroll to position [199, 0]
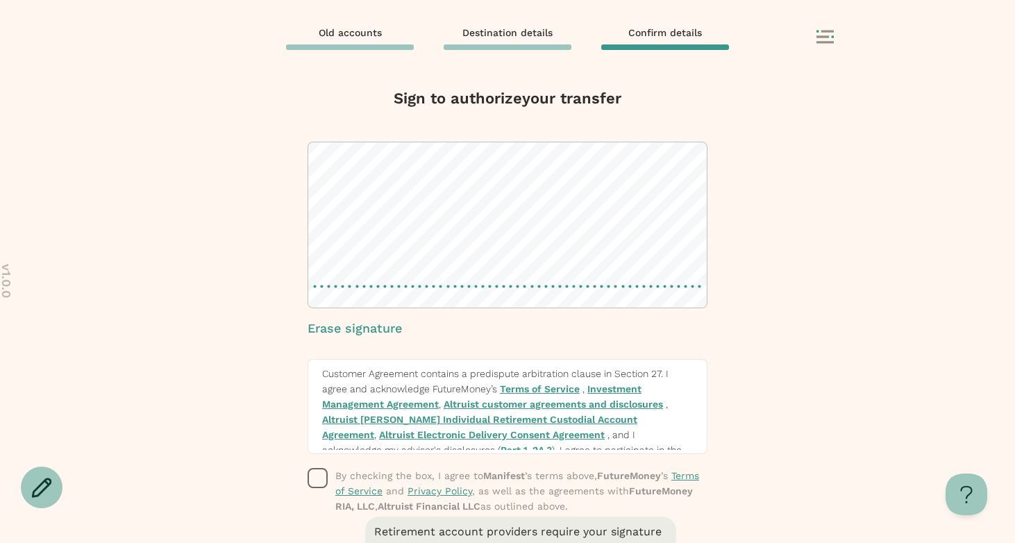
click at [559, 394] on link "Terms of Service" at bounding box center [540, 388] width 80 height 11
click at [617, 401] on link "Investment Management Agreement" at bounding box center [481, 396] width 319 height 26
click at [521, 410] on link "Altruist customer agreements and disclosures" at bounding box center [553, 404] width 219 height 11
click at [407, 437] on link "Altruist [PERSON_NAME] Individual Retirement Custodial Account Agreement" at bounding box center [479, 427] width 315 height 26
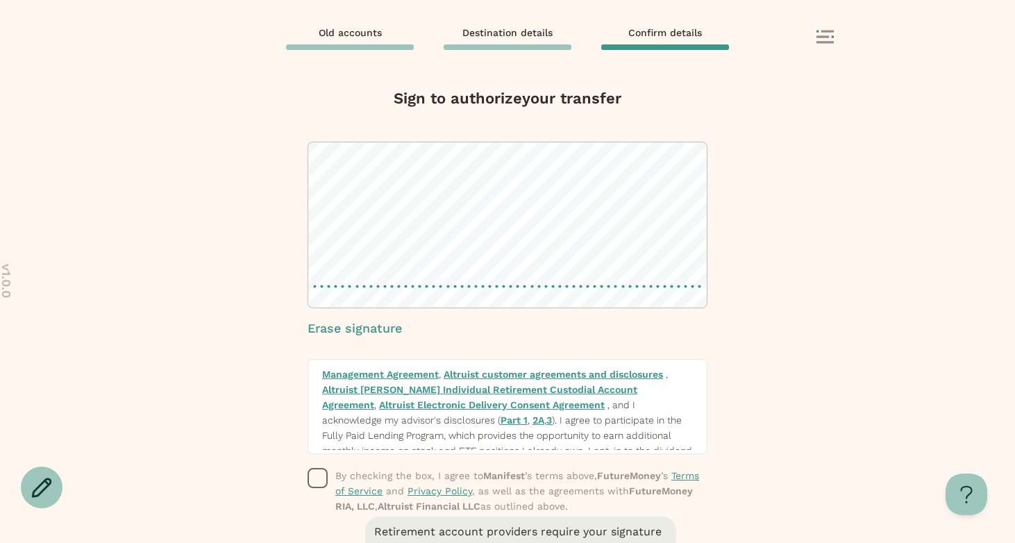
scroll to position [233, 0]
click at [605, 397] on link "Altruist Electronic Delivery Consent Agreement" at bounding box center [492, 401] width 226 height 11
click at [501, 422] on link "Part 1" at bounding box center [514, 416] width 27 height 11
click at [533, 422] on link "2A" at bounding box center [539, 416] width 12 height 11
click at [546, 422] on link "3" at bounding box center [549, 416] width 6 height 11
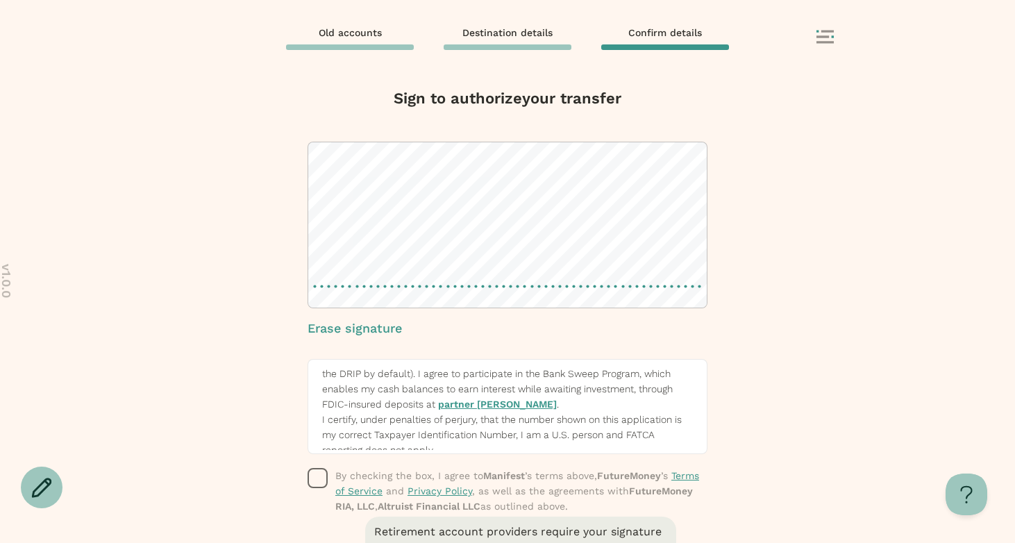
scroll to position [339, 0]
click at [465, 408] on link "partner [PERSON_NAME]" at bounding box center [497, 401] width 119 height 11
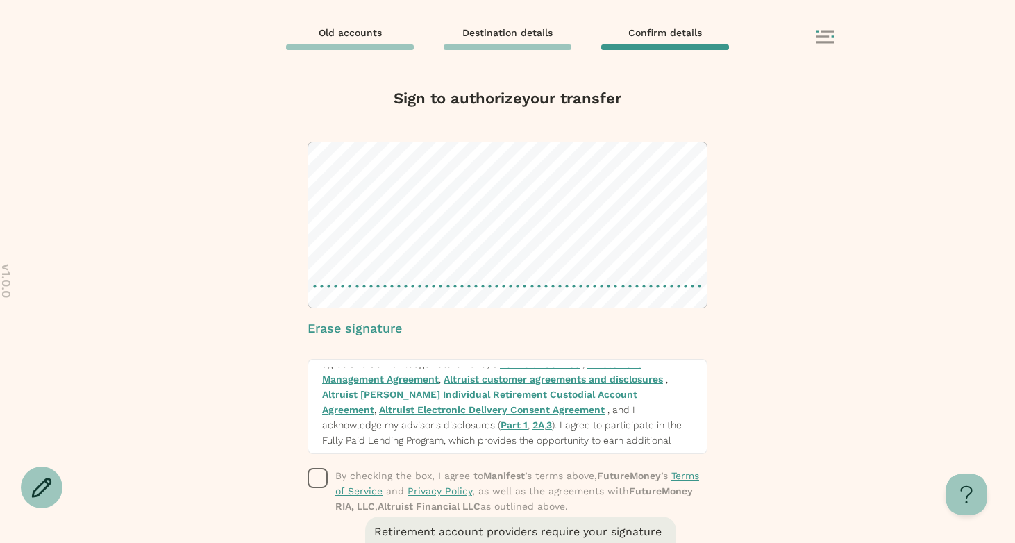
scroll to position [225, 0]
click at [551, 408] on link "Altruist [PERSON_NAME] Individual Retirement Custodial Account Agreement" at bounding box center [479, 401] width 315 height 26
click at [605, 407] on link "Altruist Electronic Delivery Consent Agreement" at bounding box center [492, 408] width 226 height 11
click at [601, 384] on link "Altruist customer agreements and disclosures" at bounding box center [553, 378] width 219 height 11
